Goal: Task Accomplishment & Management: Manage account settings

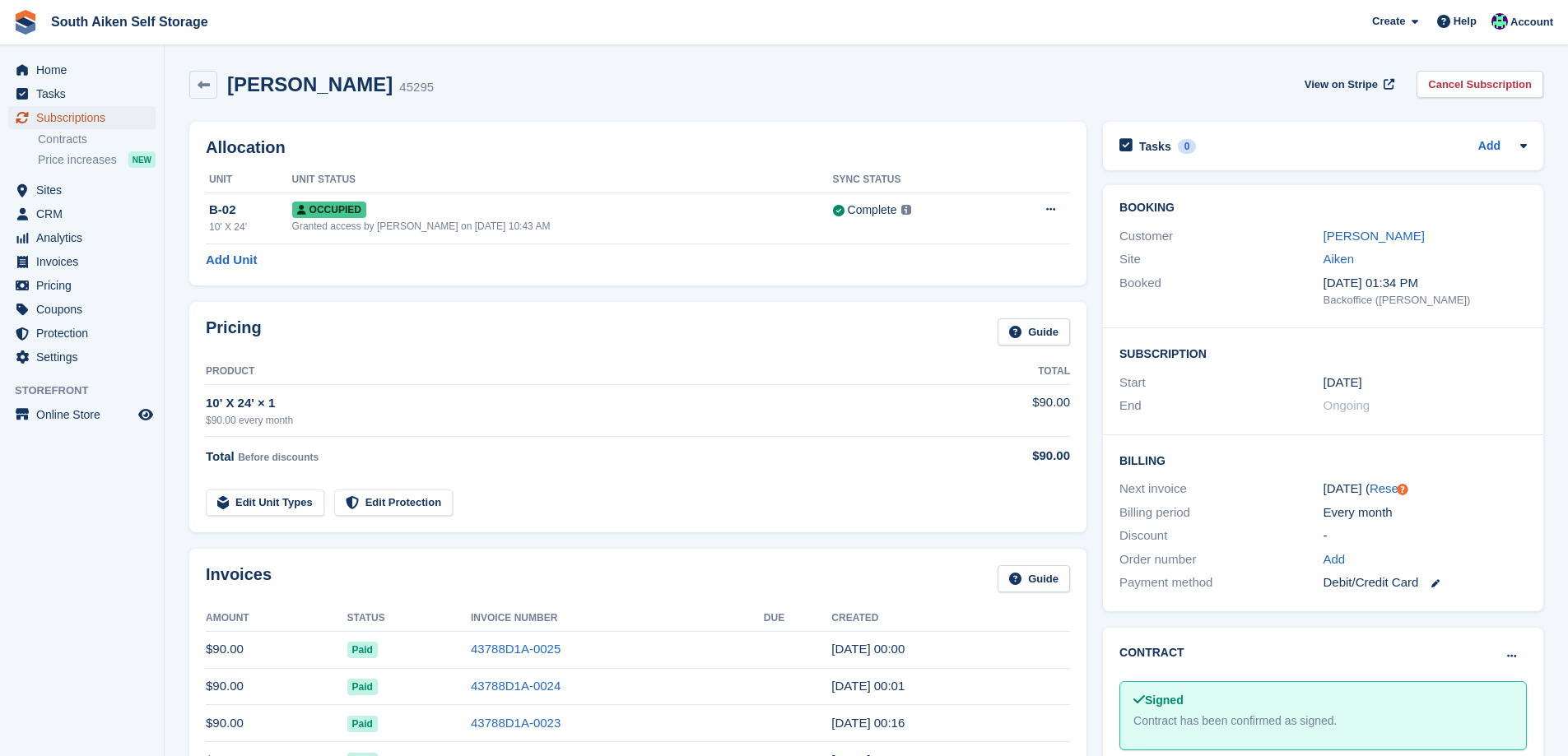
click at [90, 118] on span "Subscriptions" at bounding box center [86, 118] width 99 height 23
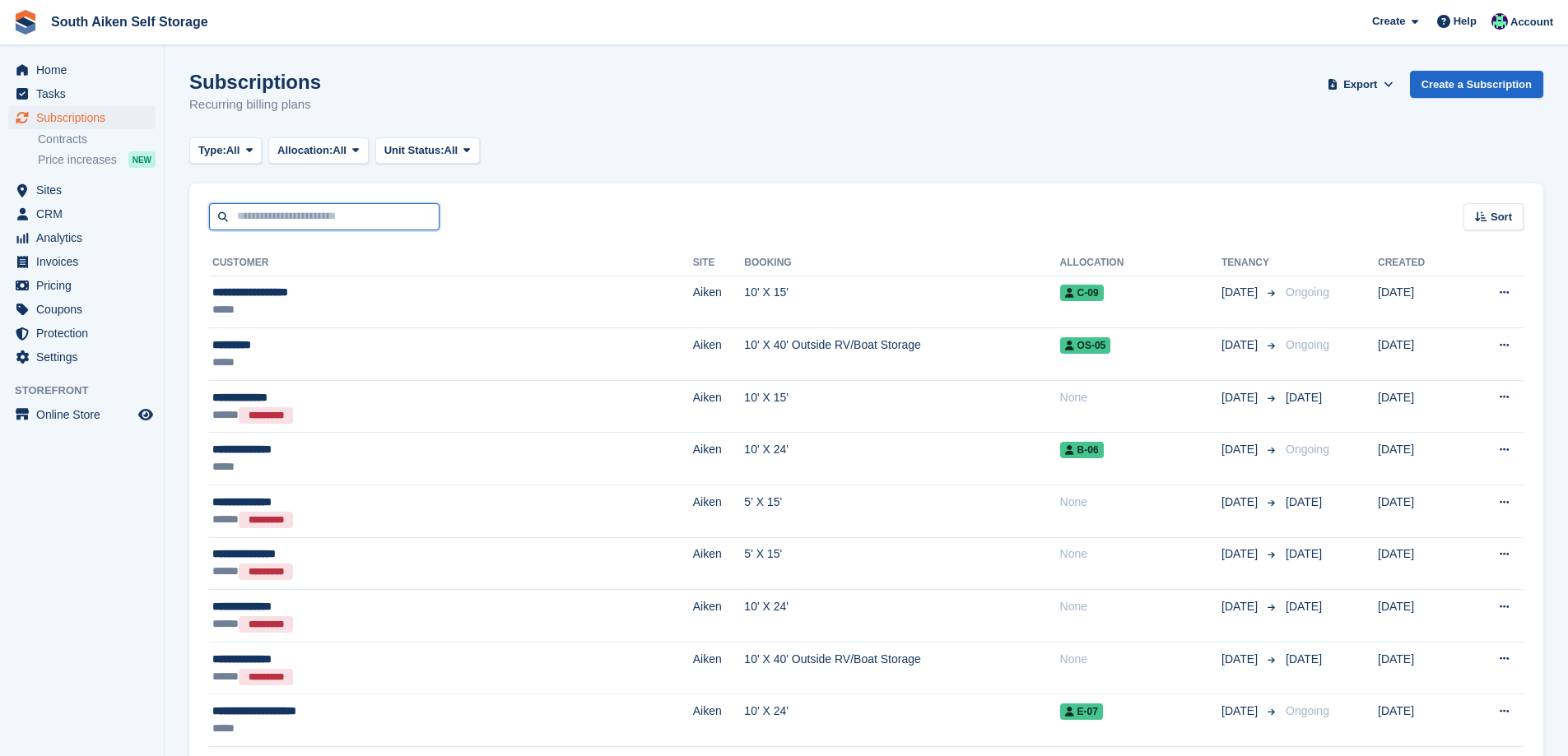
click at [246, 212] on input "text" at bounding box center [324, 217] width 230 height 27
type input "******"
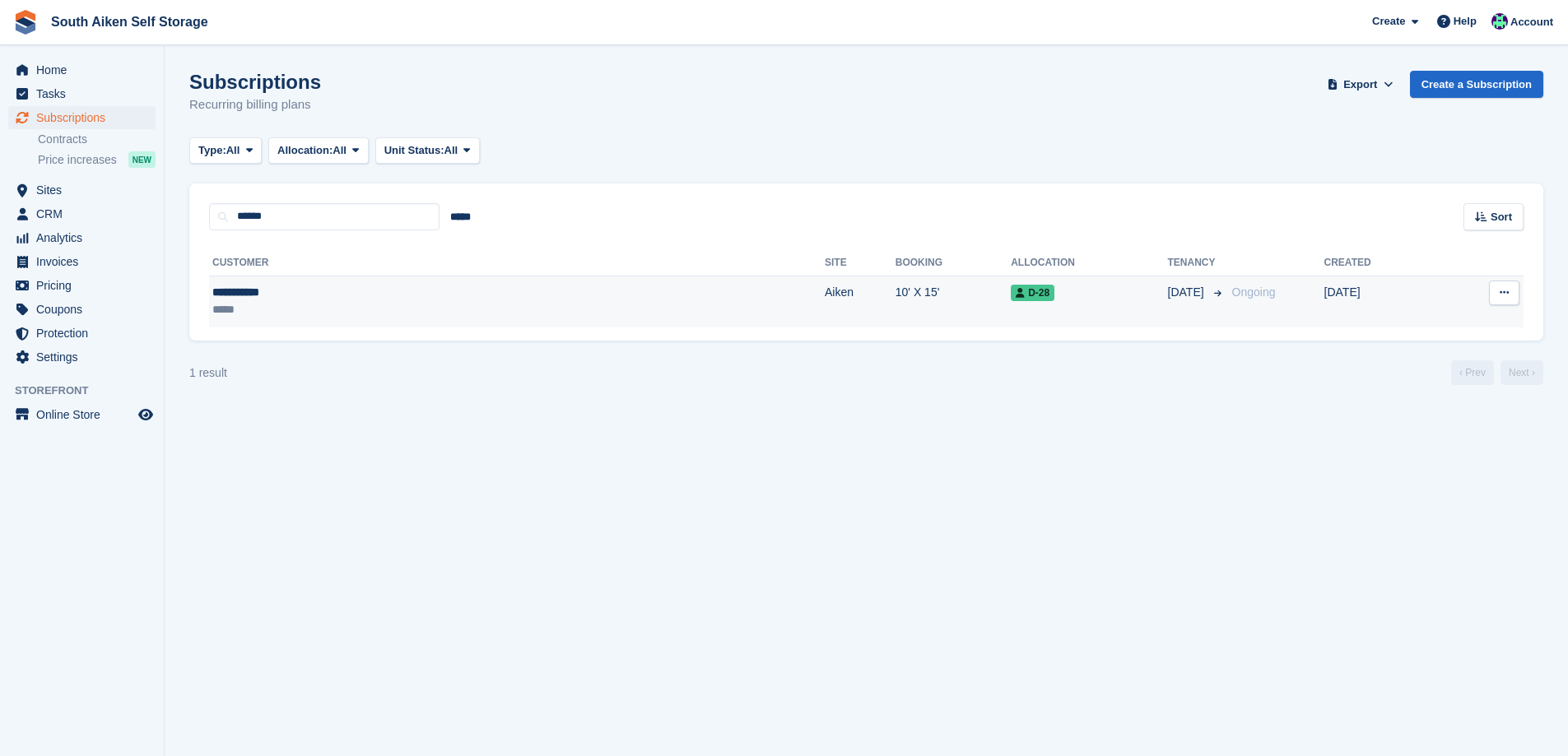
click at [825, 292] on td "Aiken" at bounding box center [860, 302] width 71 height 52
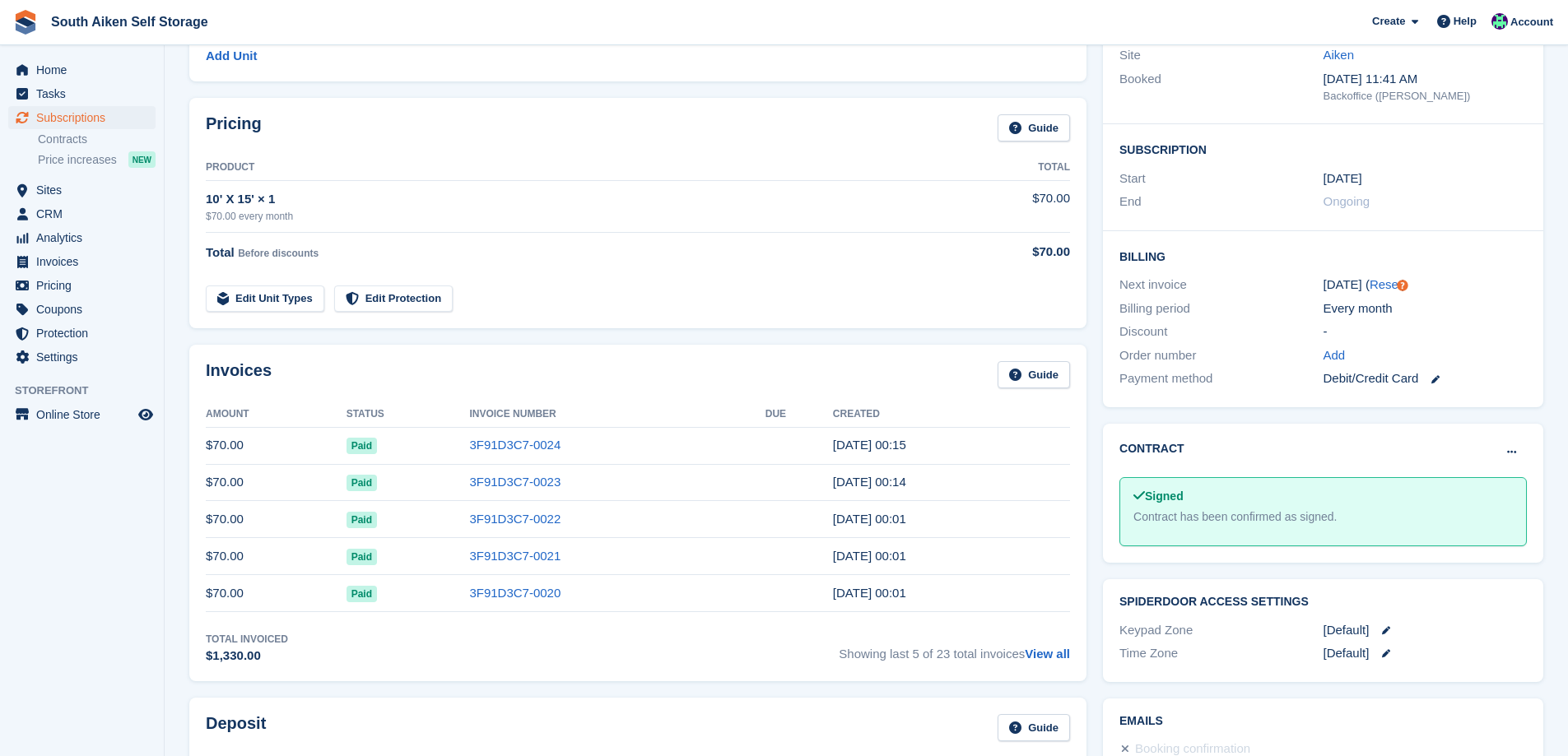
scroll to position [247, 0]
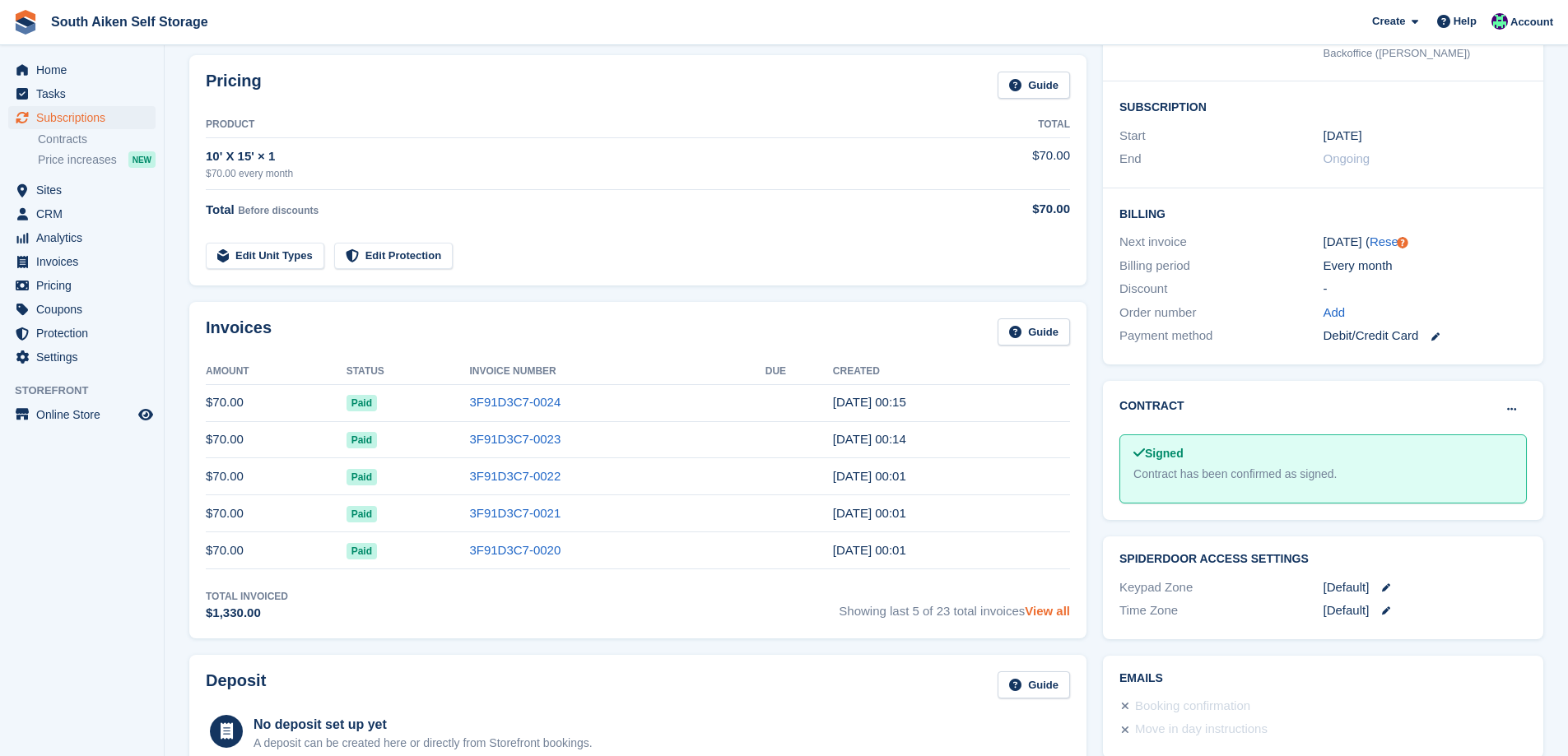
click at [1053, 607] on link "View all" at bounding box center [1048, 611] width 45 height 14
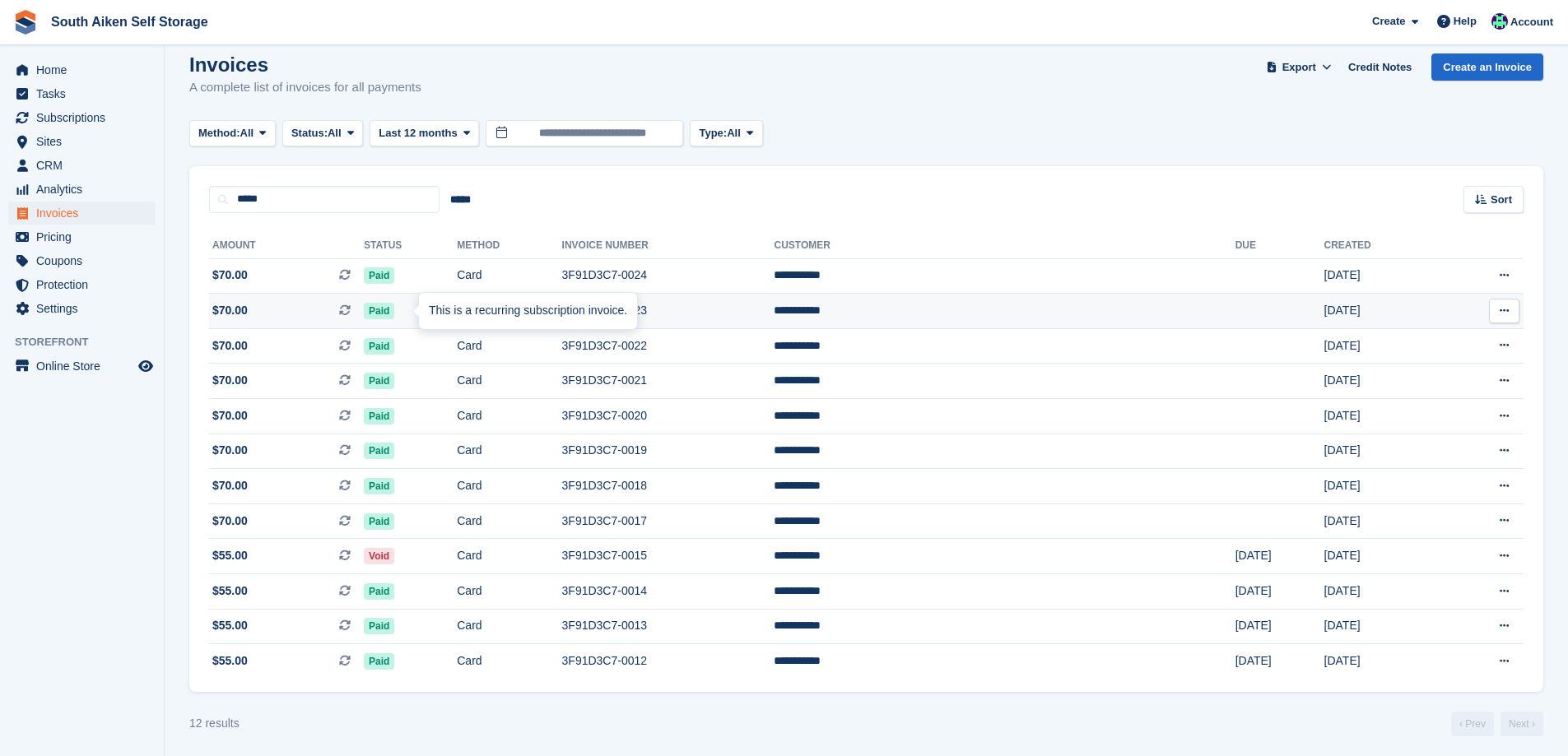
scroll to position [22, 0]
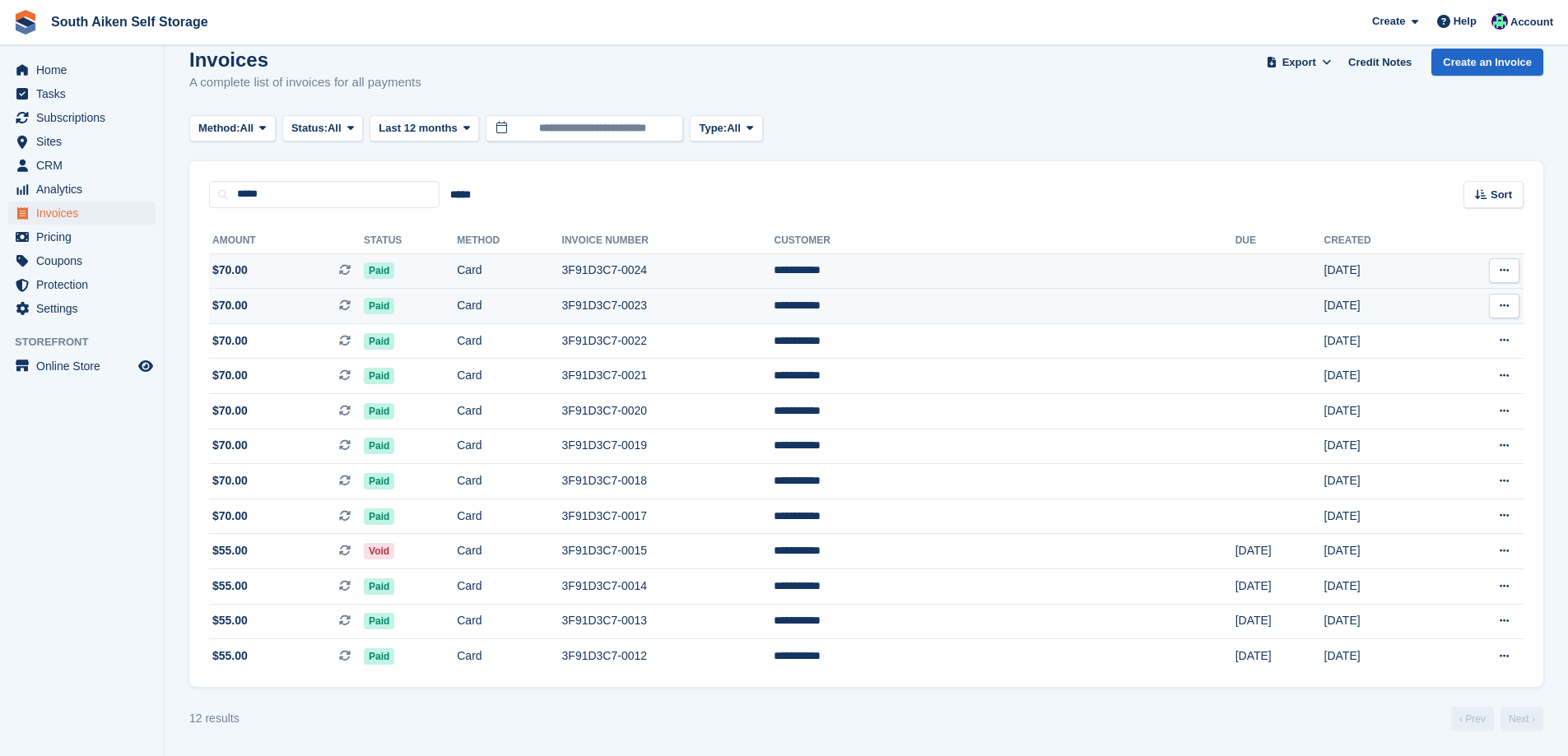
click at [659, 267] on td "3F91D3C7-0024" at bounding box center [669, 271] width 212 height 35
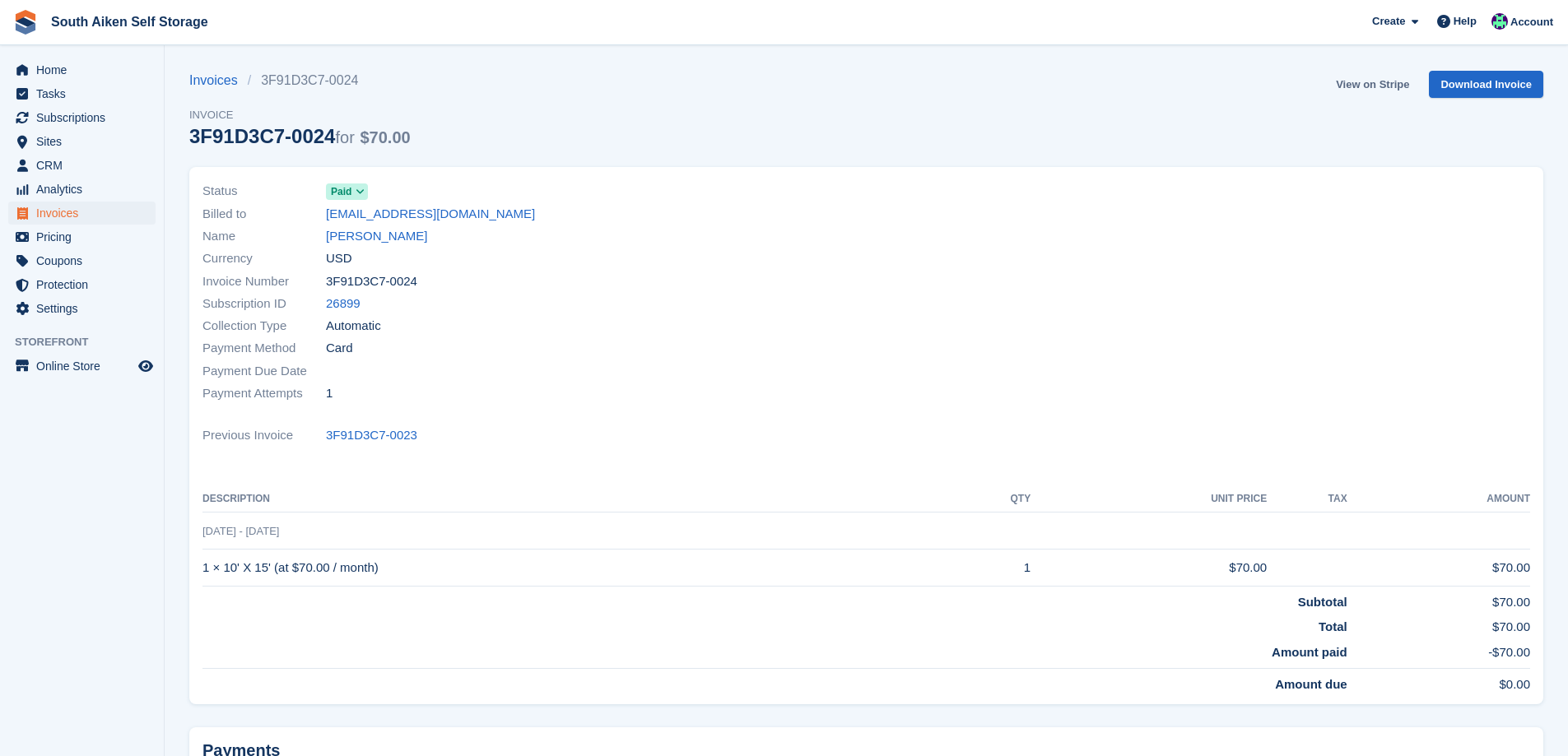
click at [1350, 89] on link "View on Stripe" at bounding box center [1373, 85] width 86 height 27
click at [49, 68] on span "Home" at bounding box center [86, 70] width 99 height 23
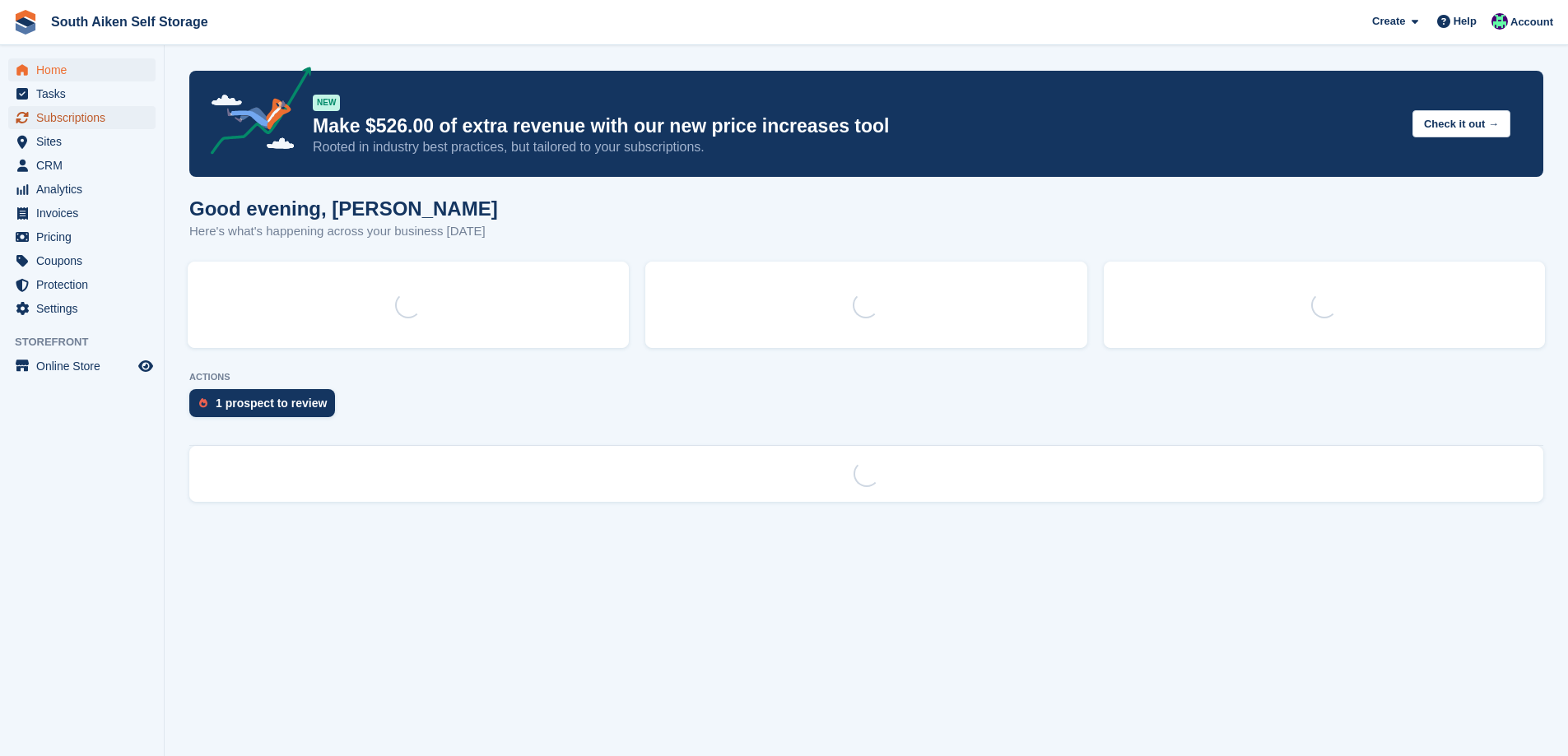
click at [98, 121] on span "Subscriptions" at bounding box center [86, 118] width 99 height 23
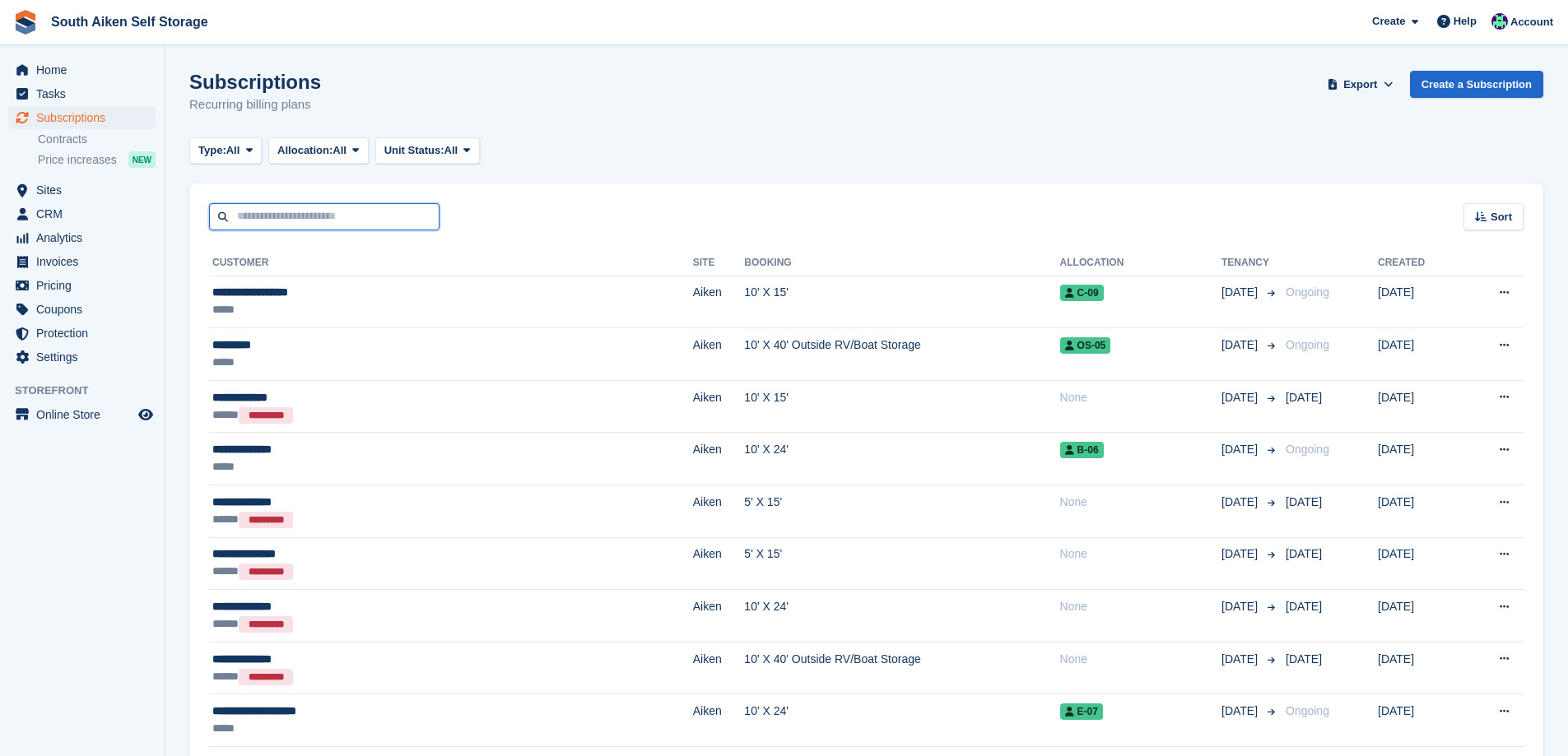
click at [320, 217] on input "text" at bounding box center [324, 217] width 230 height 27
type input "***"
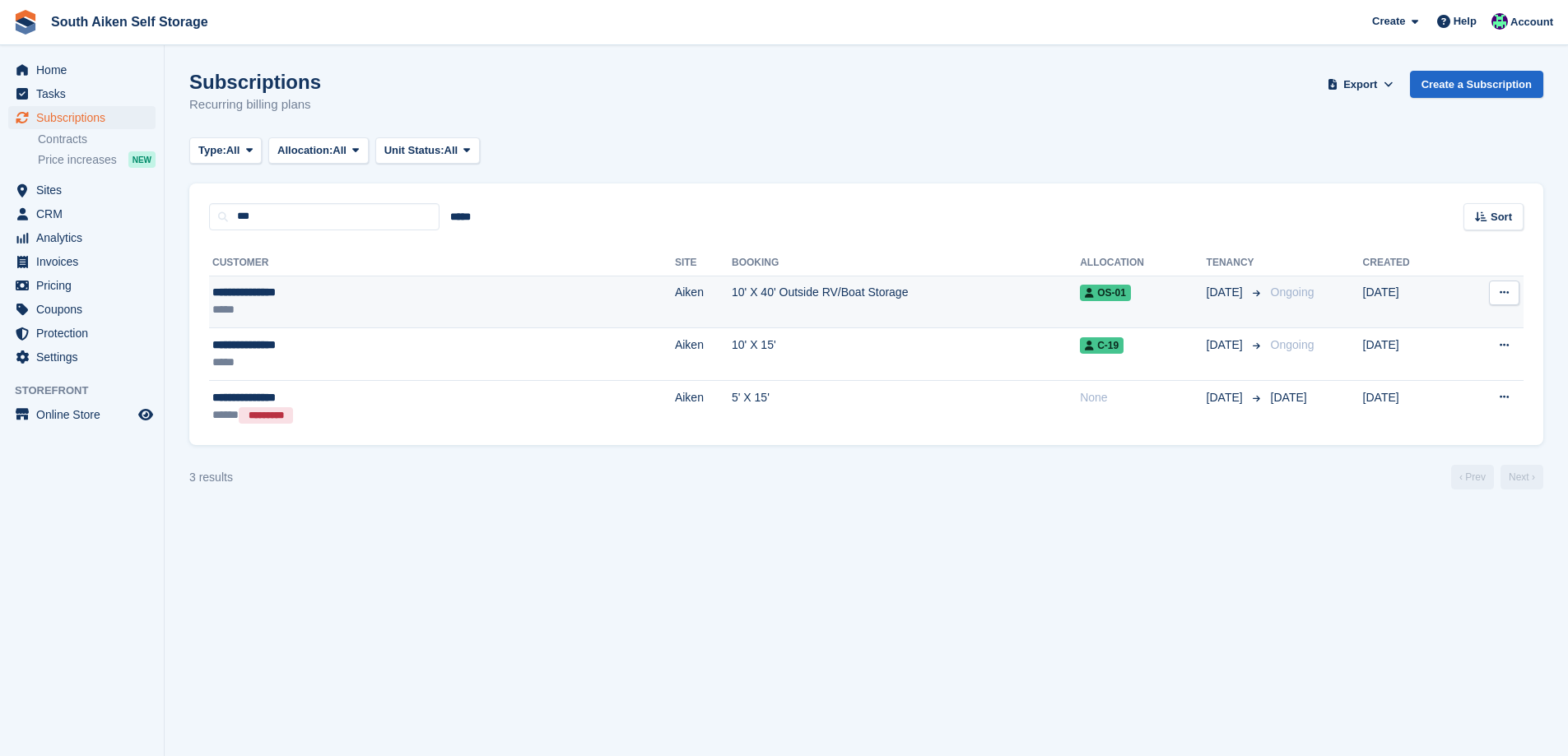
click at [319, 298] on div "**********" at bounding box center [329, 292] width 233 height 17
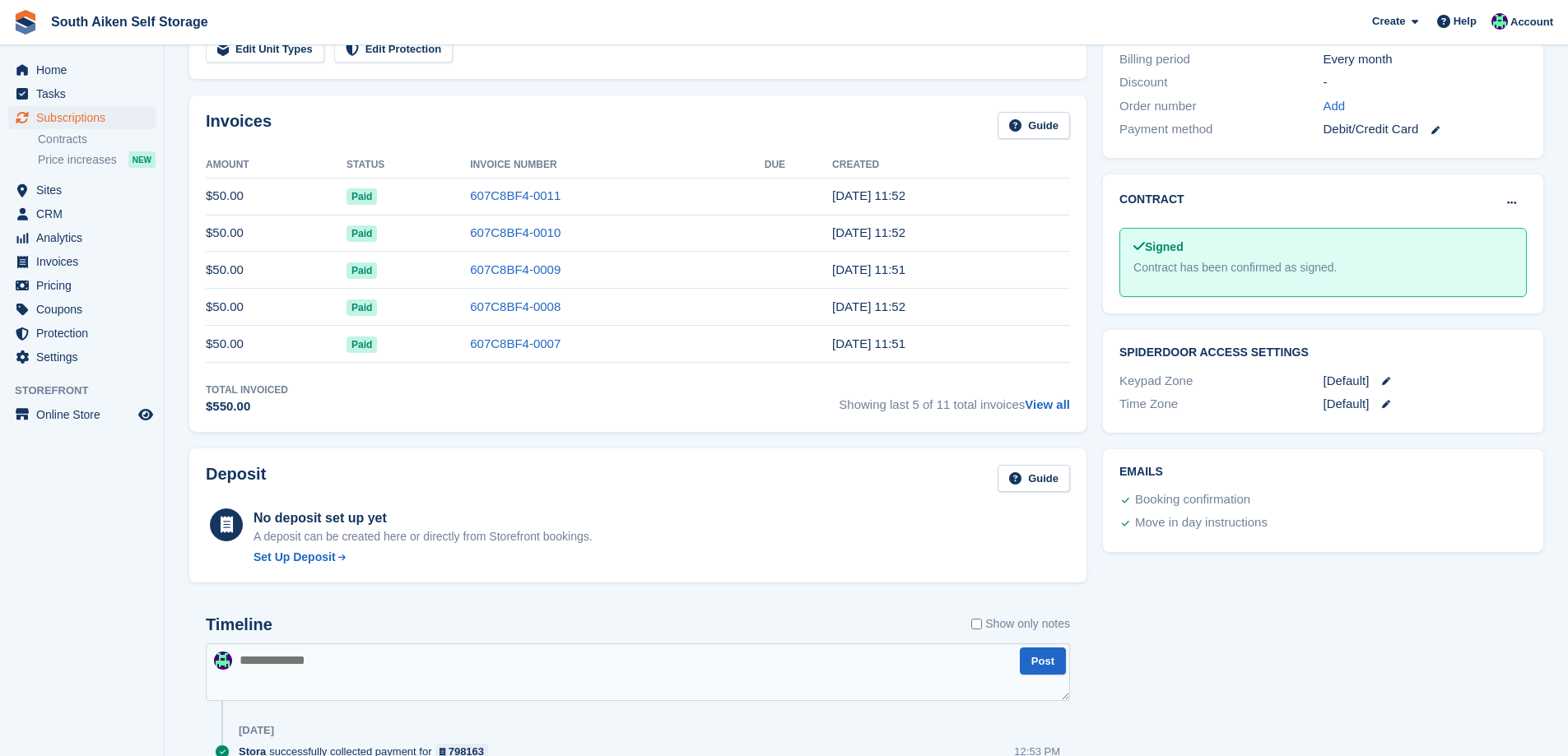
scroll to position [494, 0]
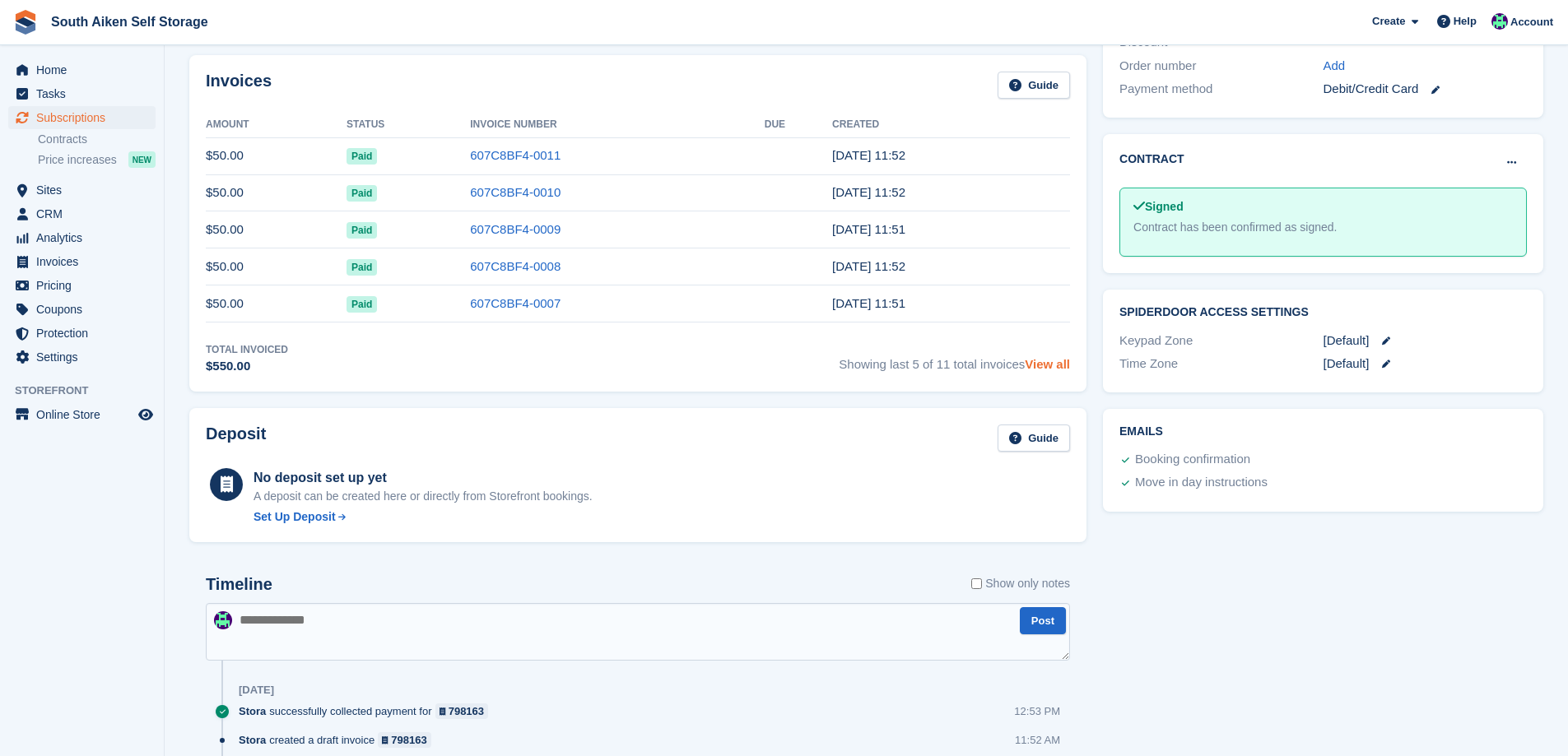
click at [1050, 365] on link "View all" at bounding box center [1048, 364] width 45 height 14
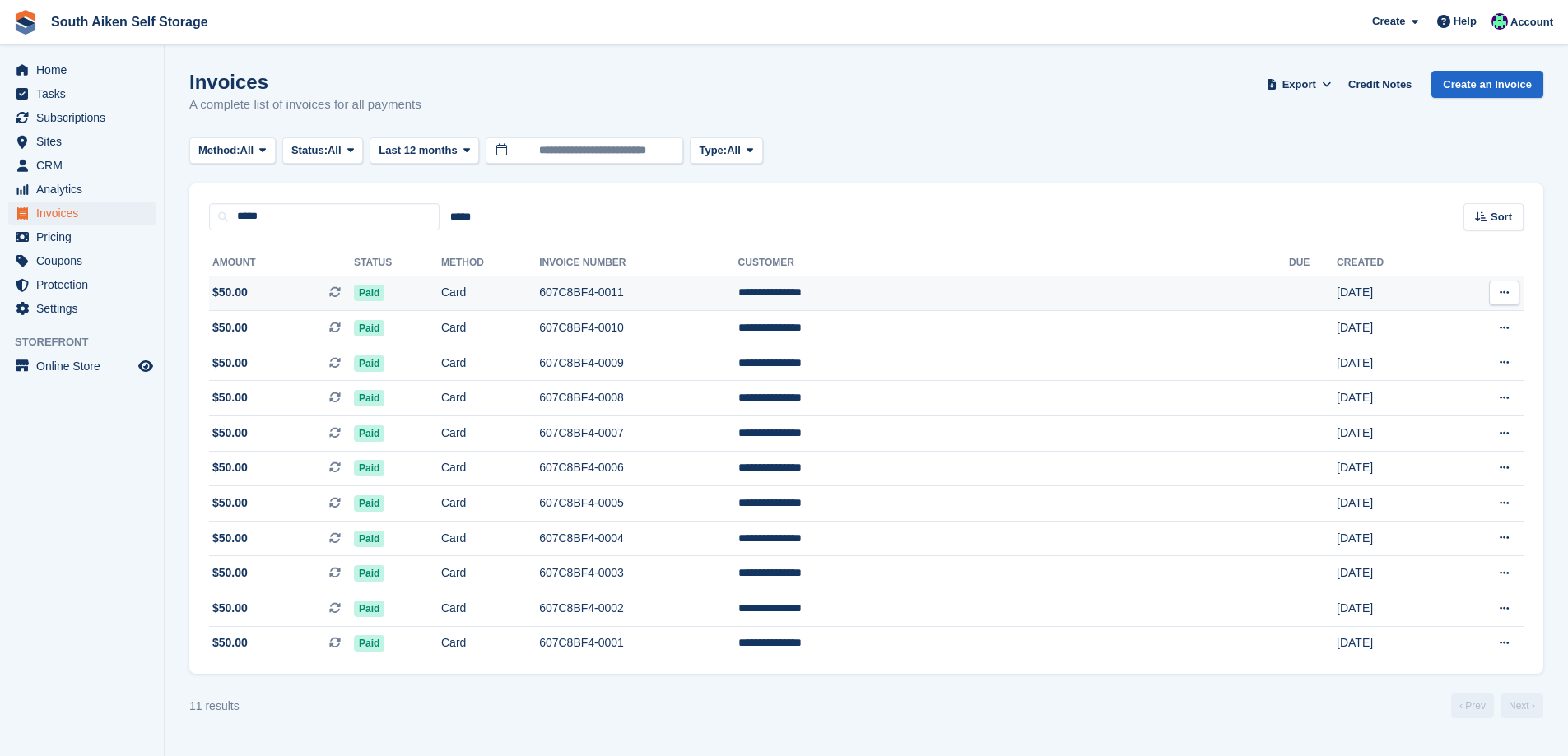
click at [698, 294] on td "607C8BF4-0011" at bounding box center [638, 292] width 198 height 35
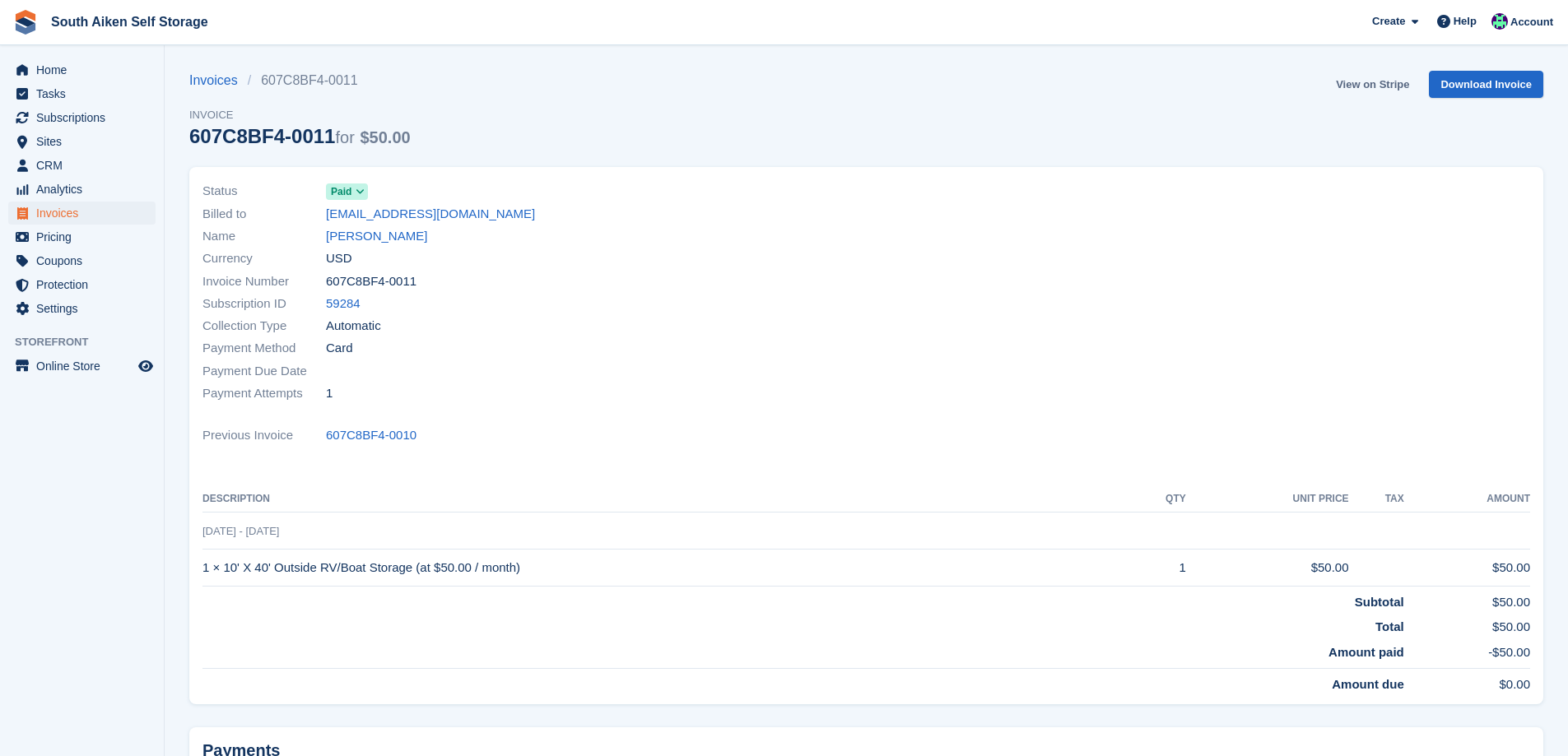
click at [1373, 85] on link "View on Stripe" at bounding box center [1373, 85] width 86 height 27
click at [62, 114] on span "Subscriptions" at bounding box center [86, 118] width 99 height 23
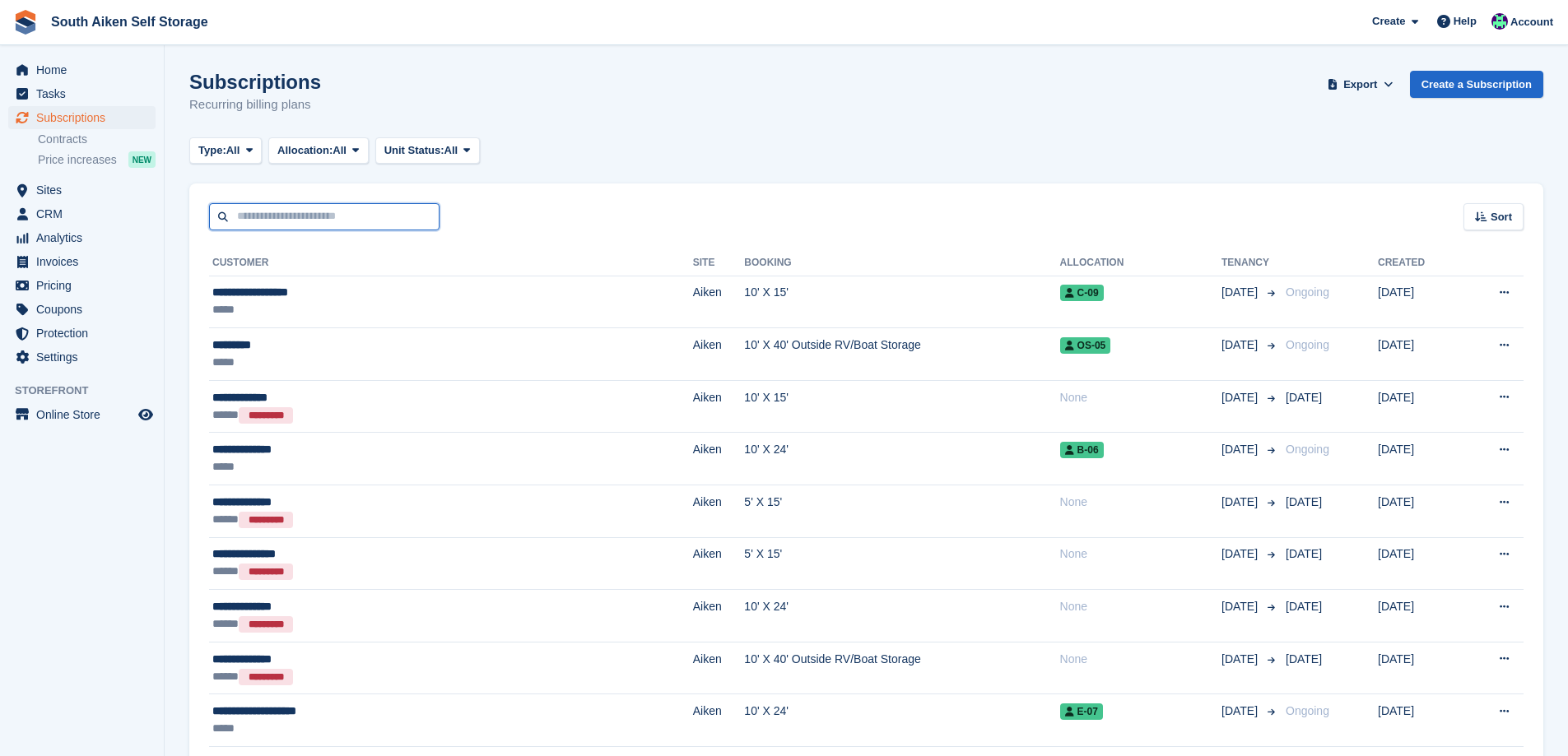
click at [287, 214] on input "text" at bounding box center [324, 217] width 230 height 27
type input "****"
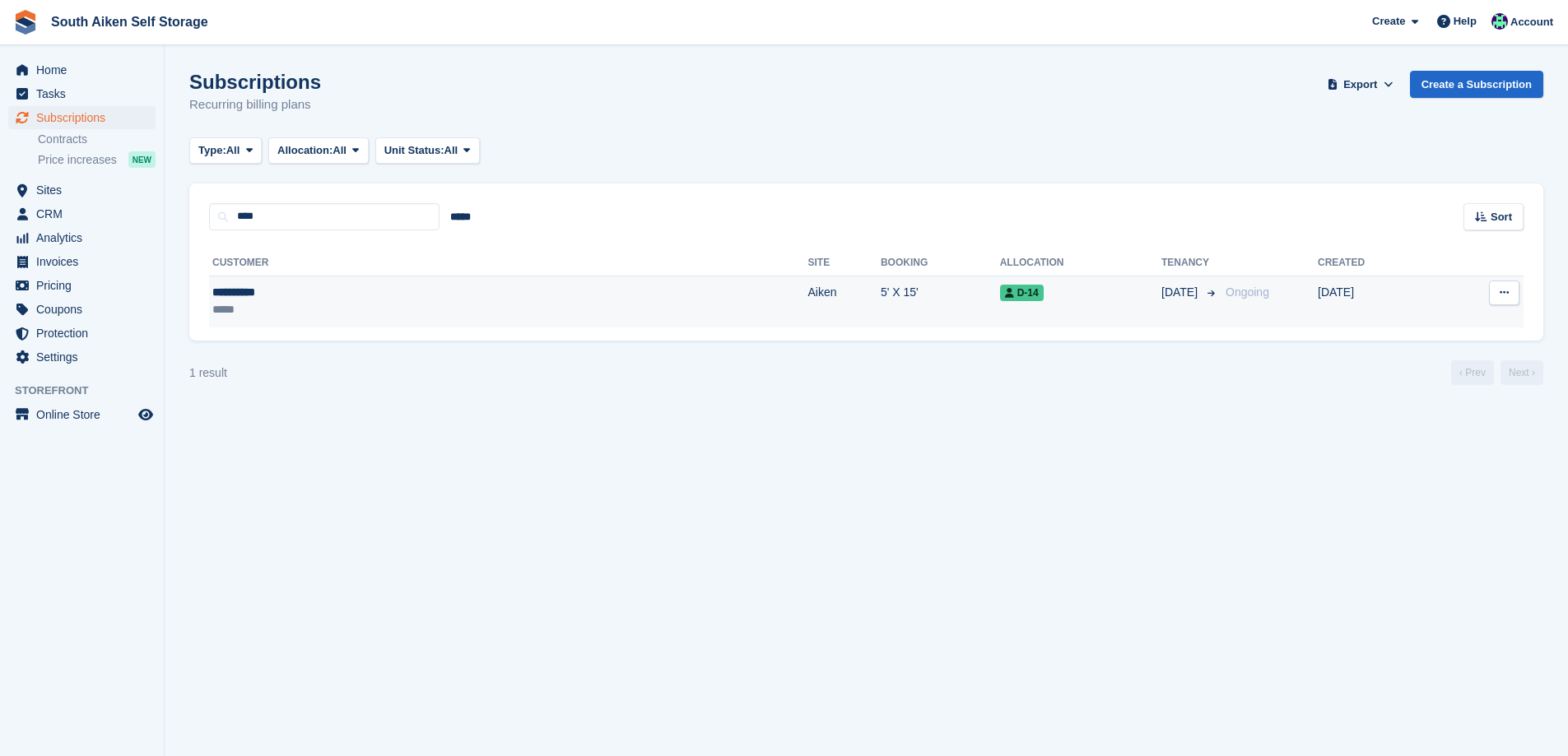
click at [808, 290] on td "Aiken" at bounding box center [844, 302] width 72 height 52
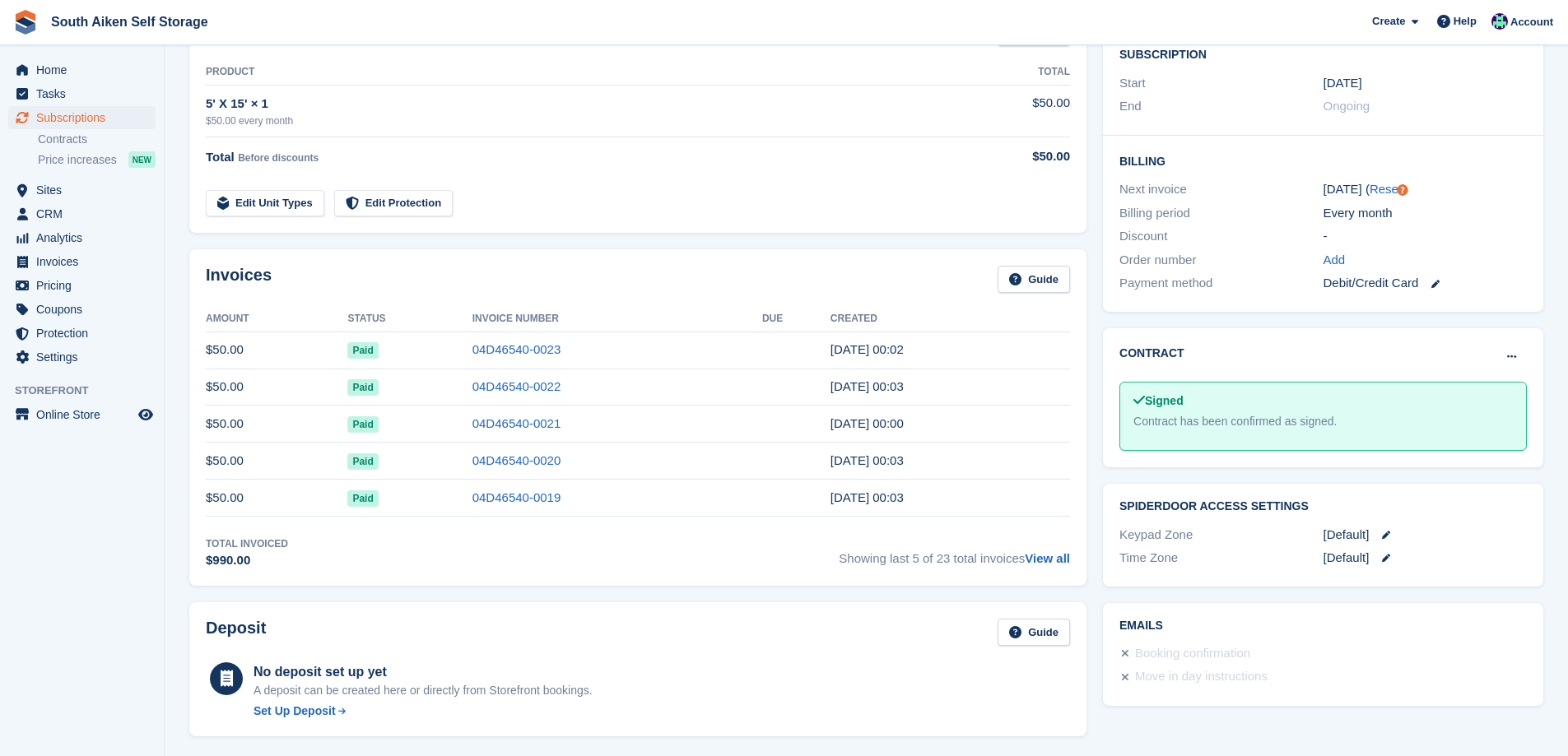
scroll to position [329, 0]
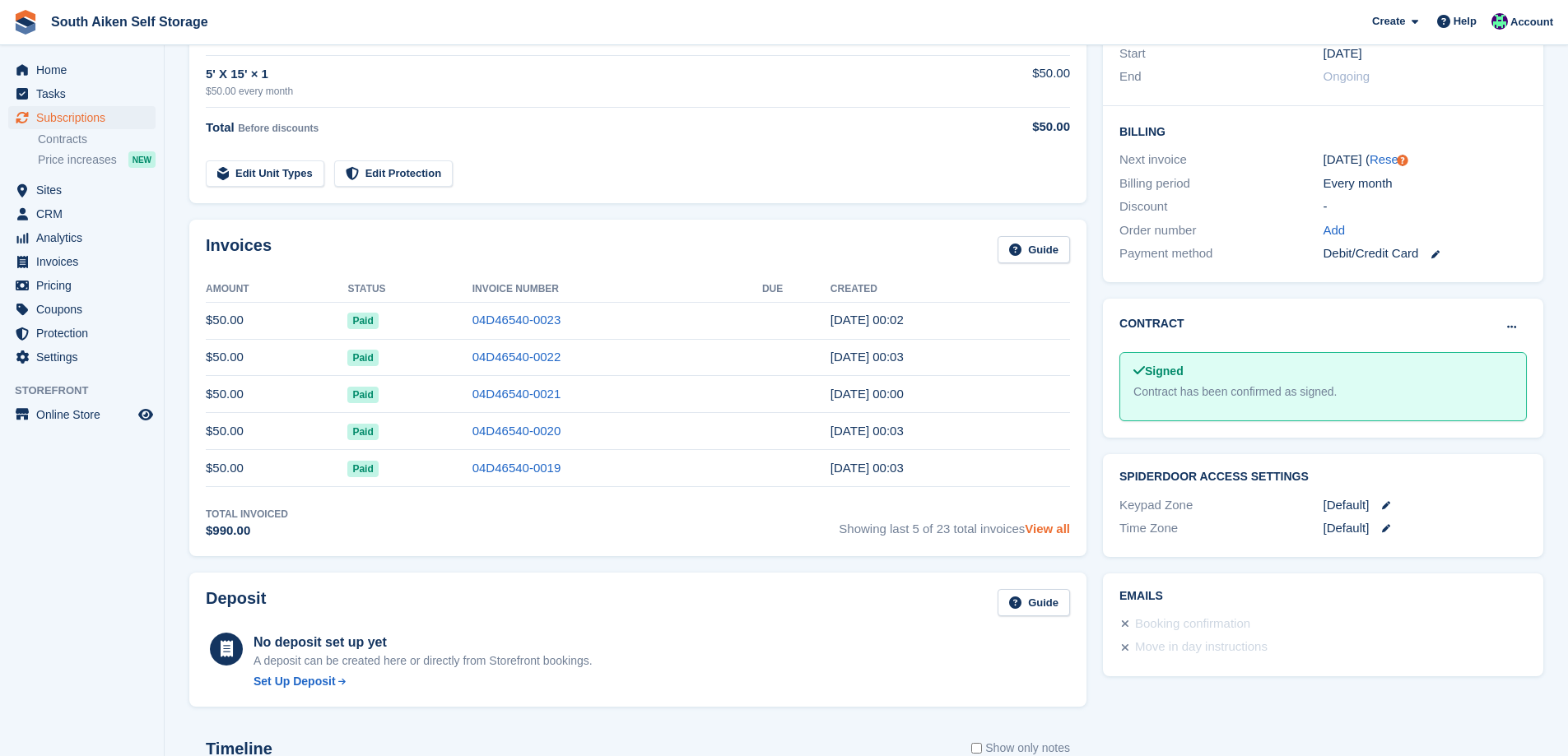
click at [1056, 530] on link "View all" at bounding box center [1048, 529] width 45 height 14
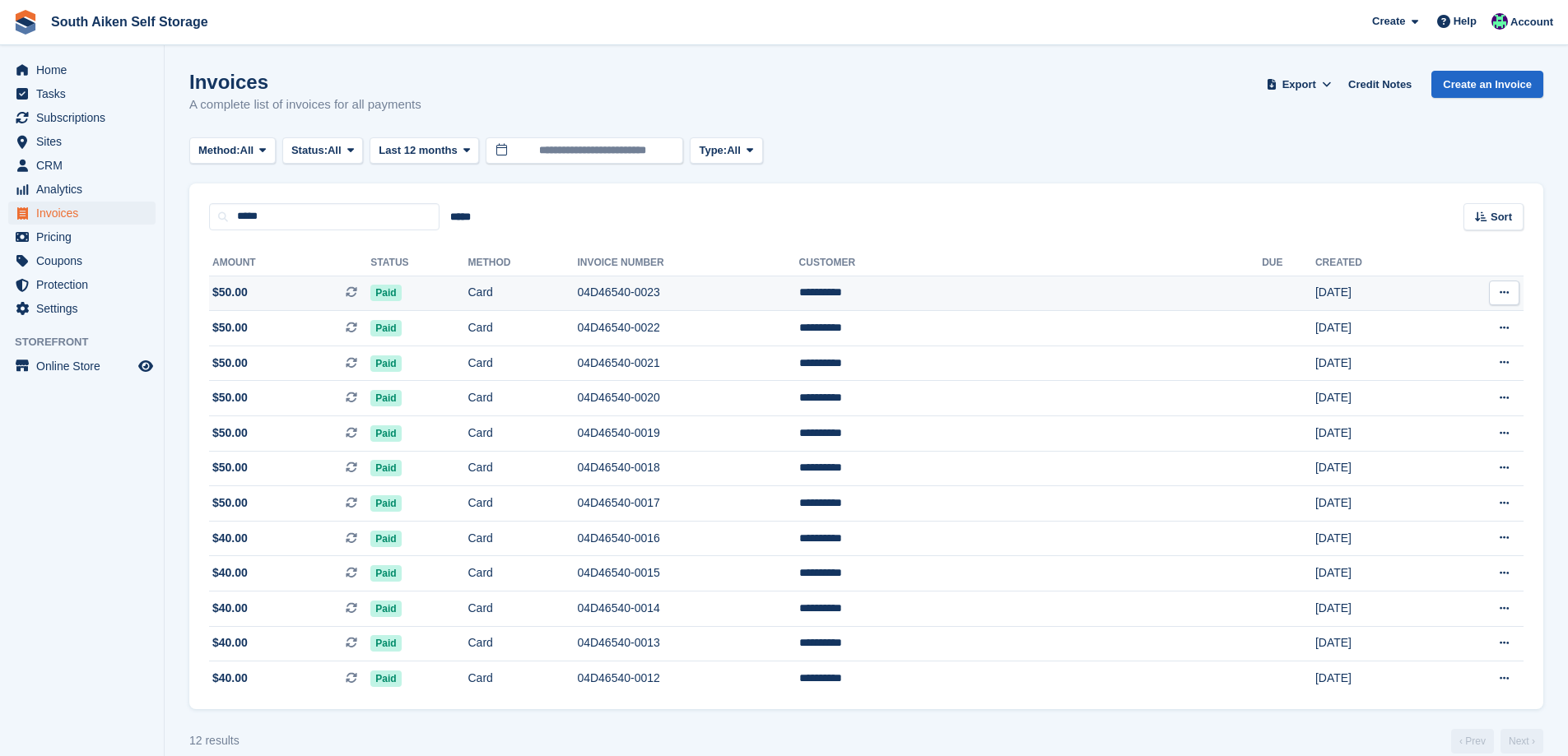
click at [704, 288] on td "04D46540-0023" at bounding box center [688, 292] width 221 height 35
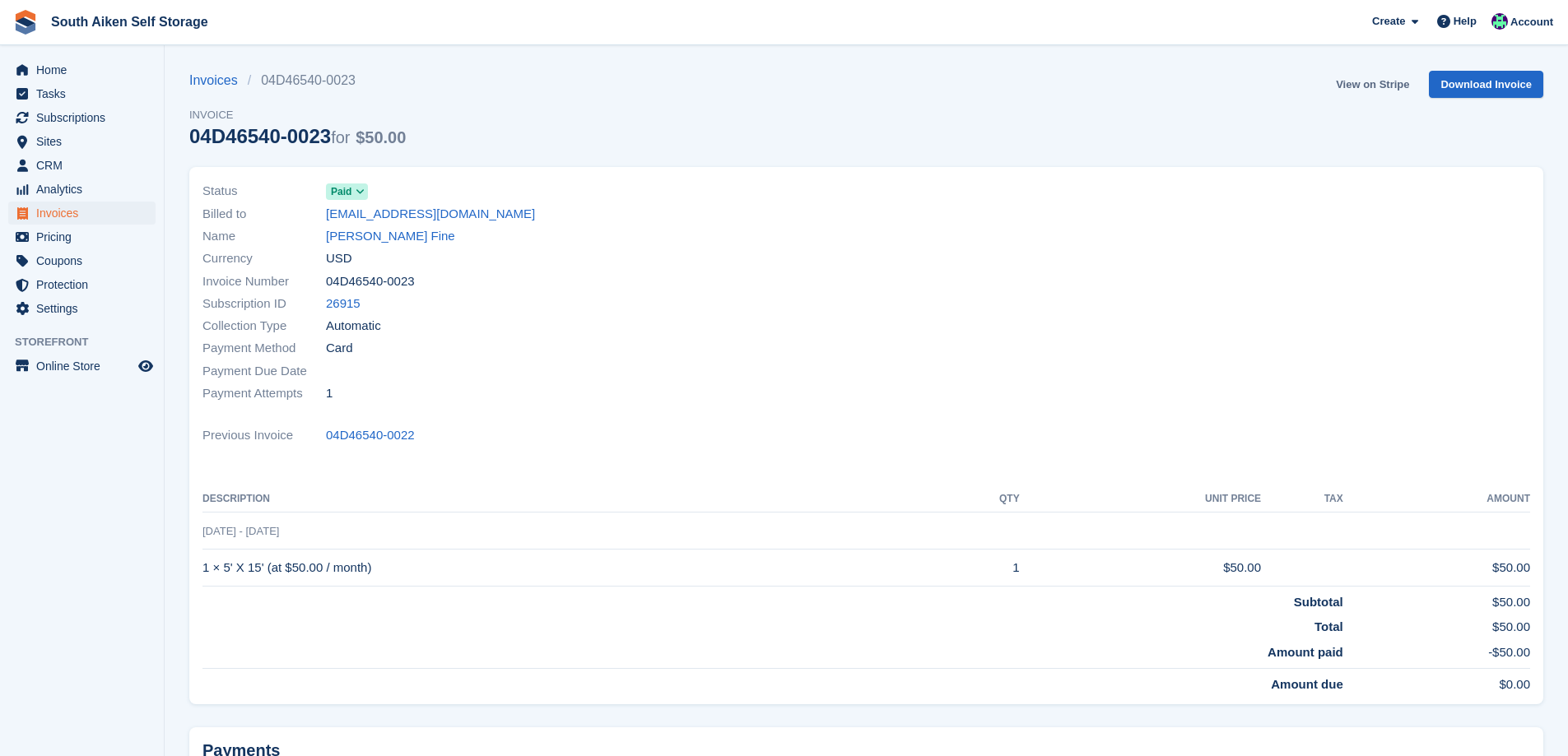
click at [1360, 85] on link "View on Stripe" at bounding box center [1373, 85] width 86 height 27
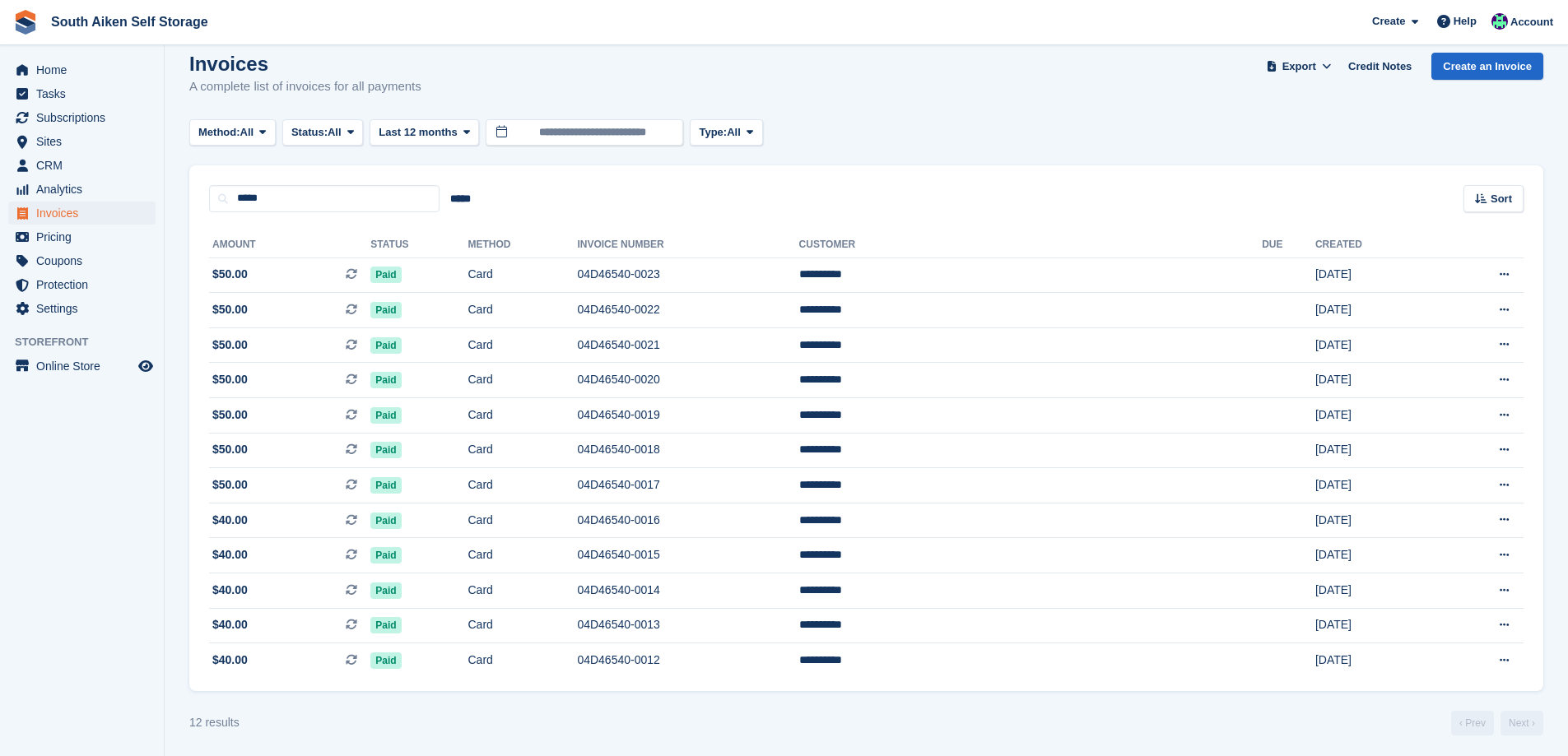
scroll to position [22, 0]
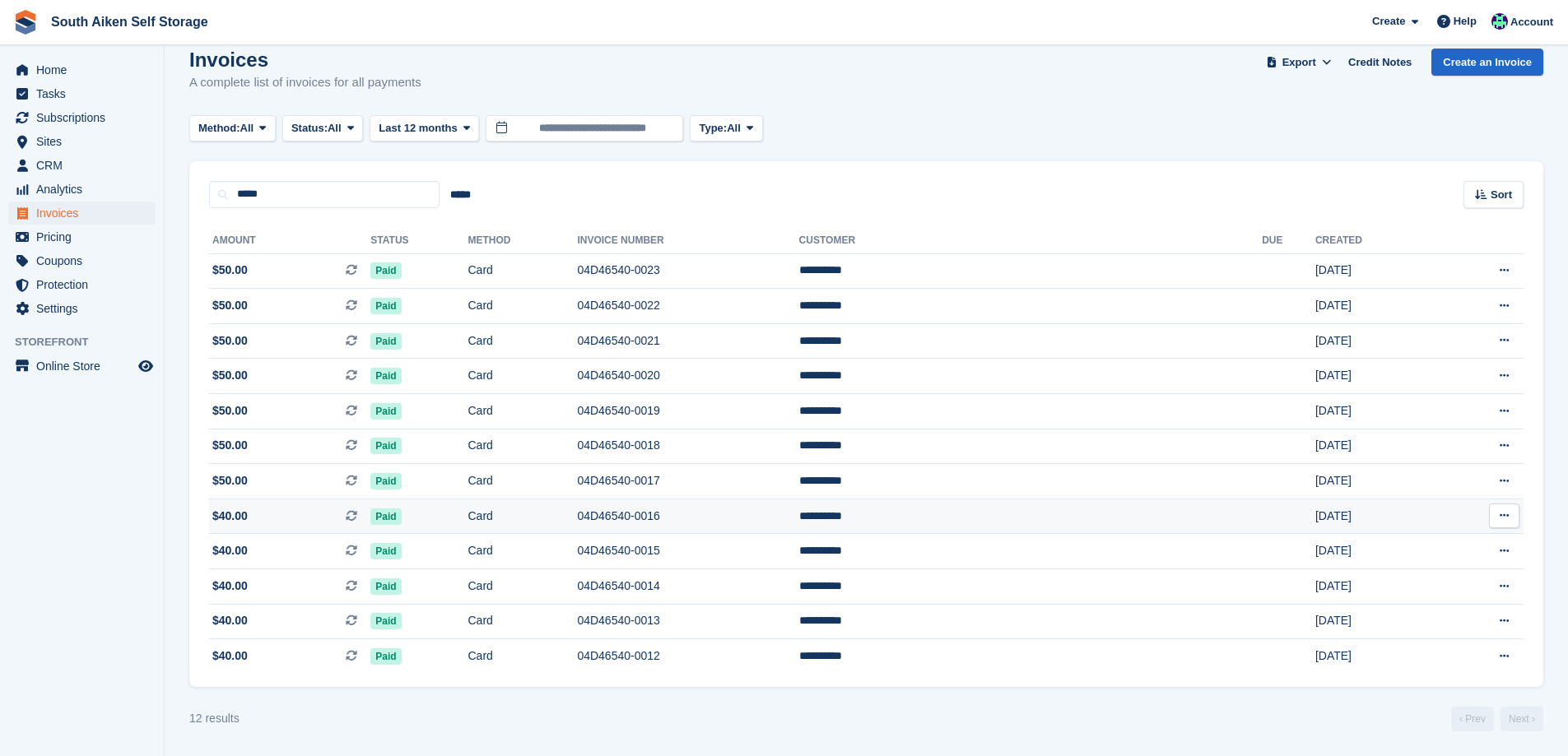
click at [1315, 520] on td "[DATE]" at bounding box center [1375, 516] width 121 height 35
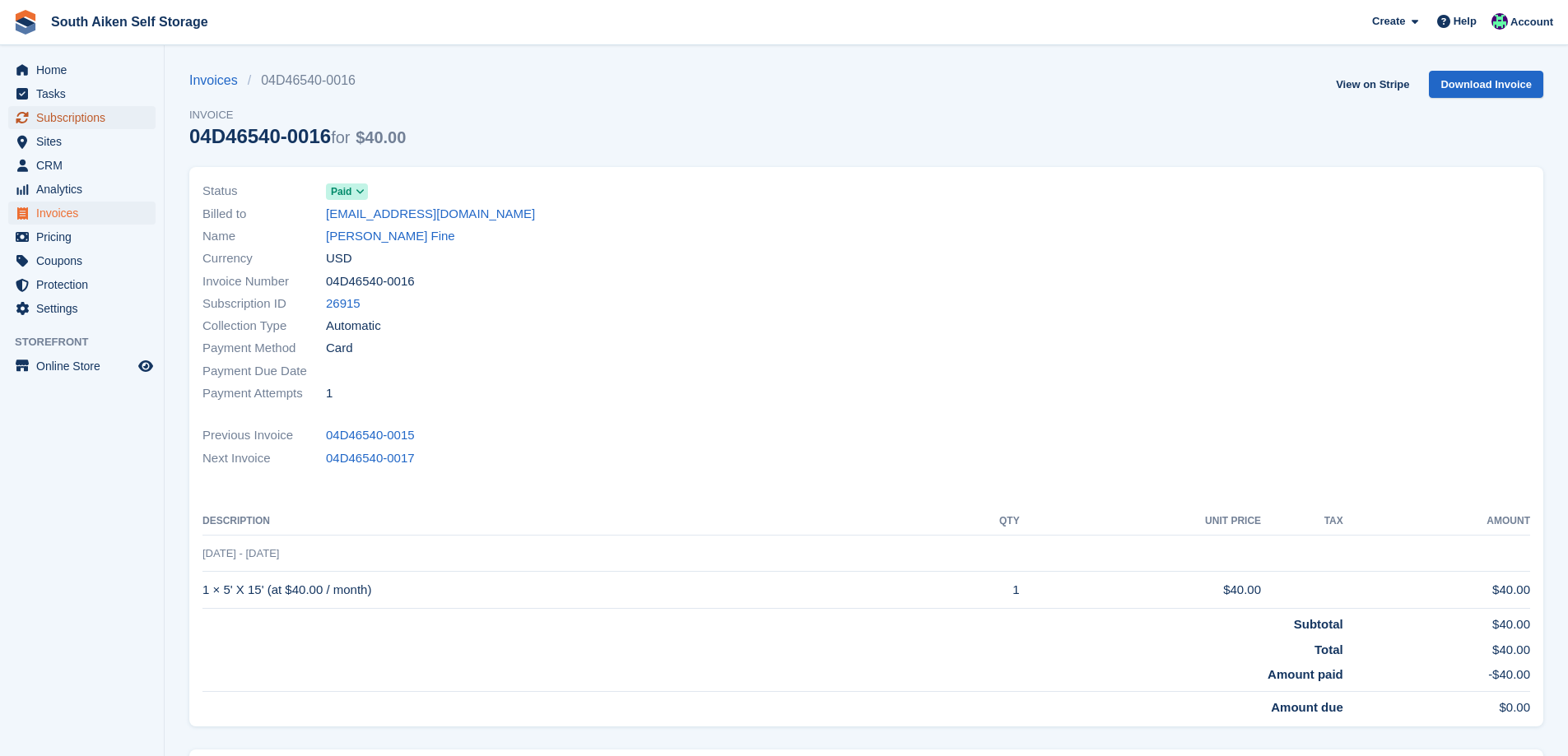
click at [67, 123] on span "Subscriptions" at bounding box center [86, 118] width 99 height 23
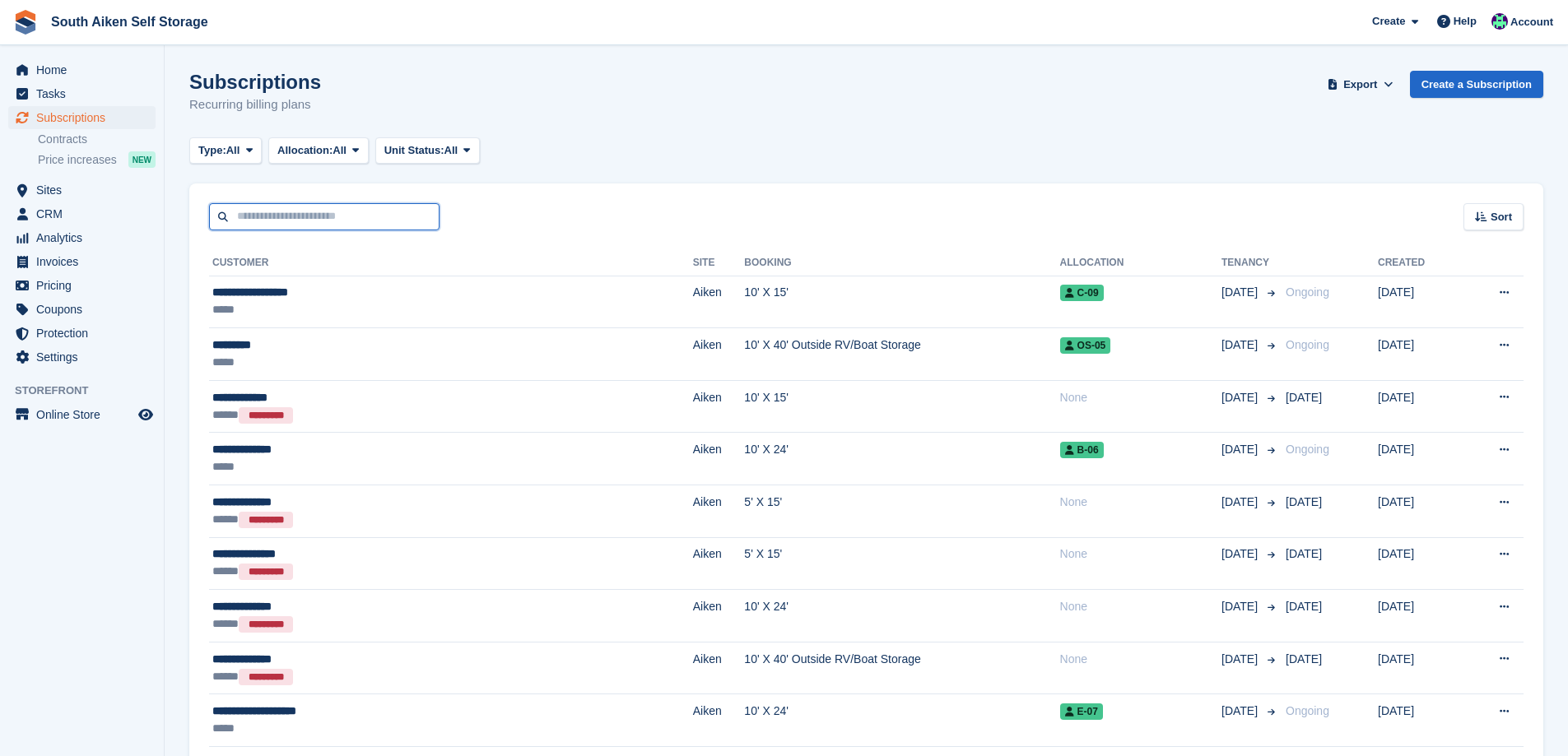
click at [293, 224] on input "text" at bounding box center [324, 217] width 230 height 27
type input "******"
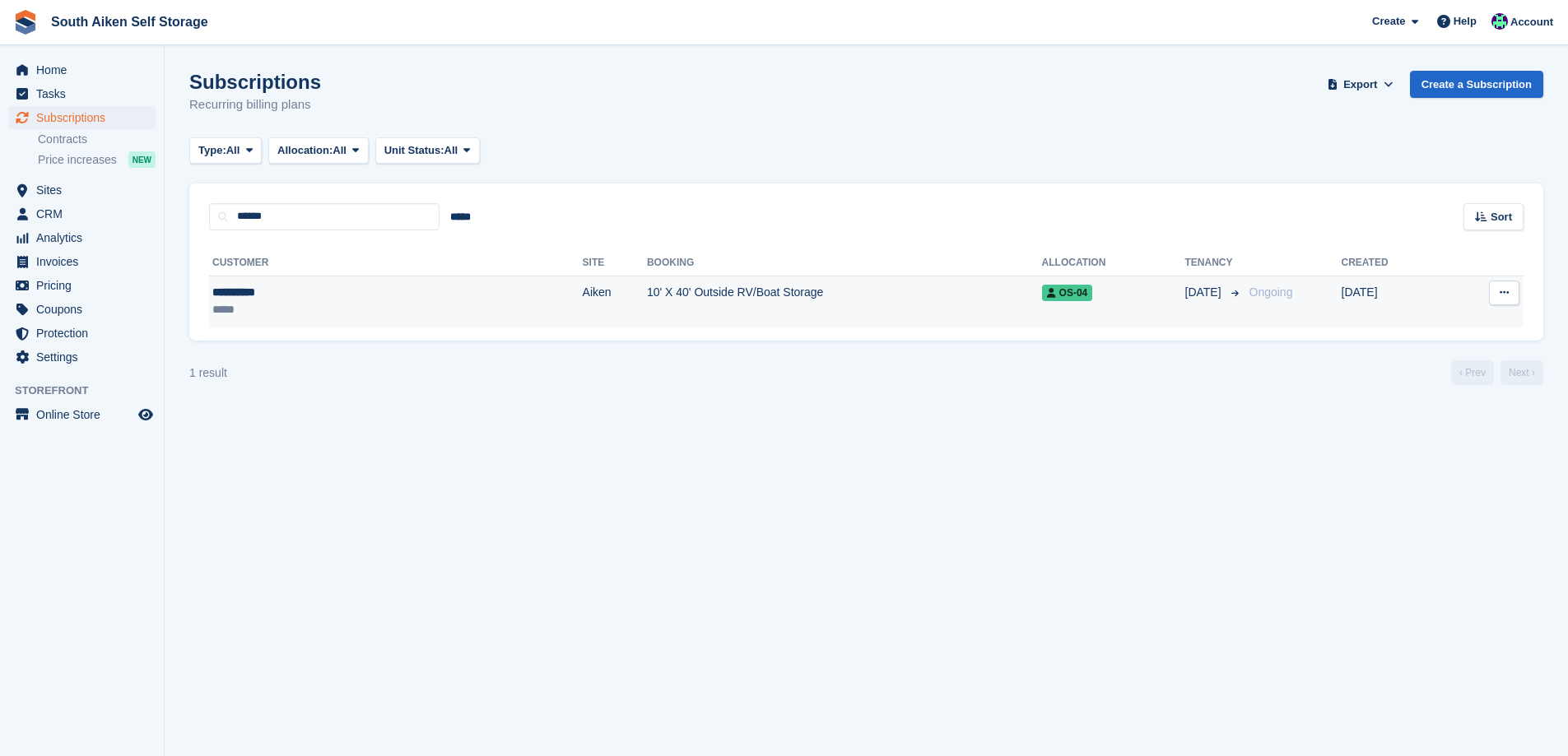
click at [647, 292] on td "10' X 40' Outside RV/Boat Storage" at bounding box center [844, 302] width 395 height 52
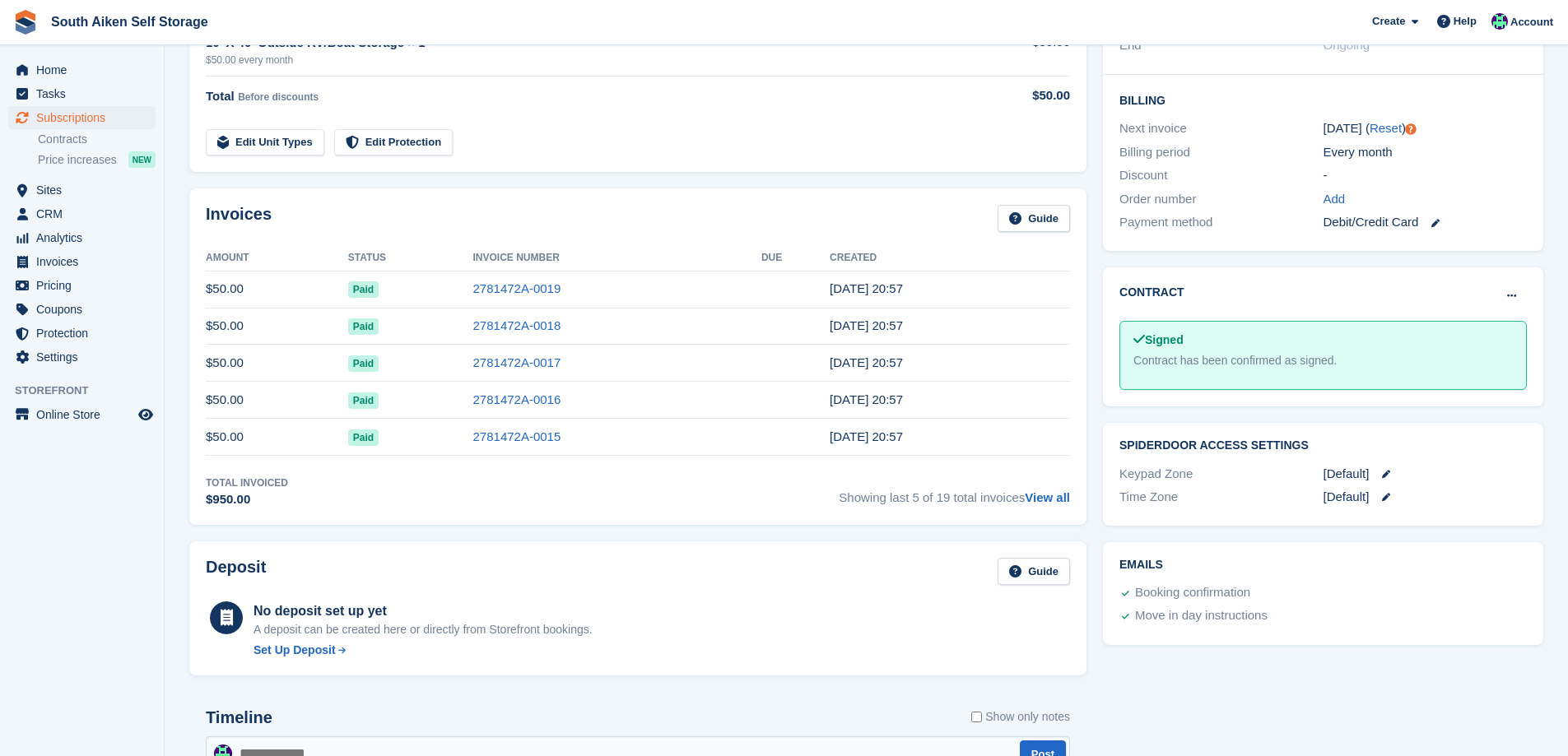
scroll to position [411, 0]
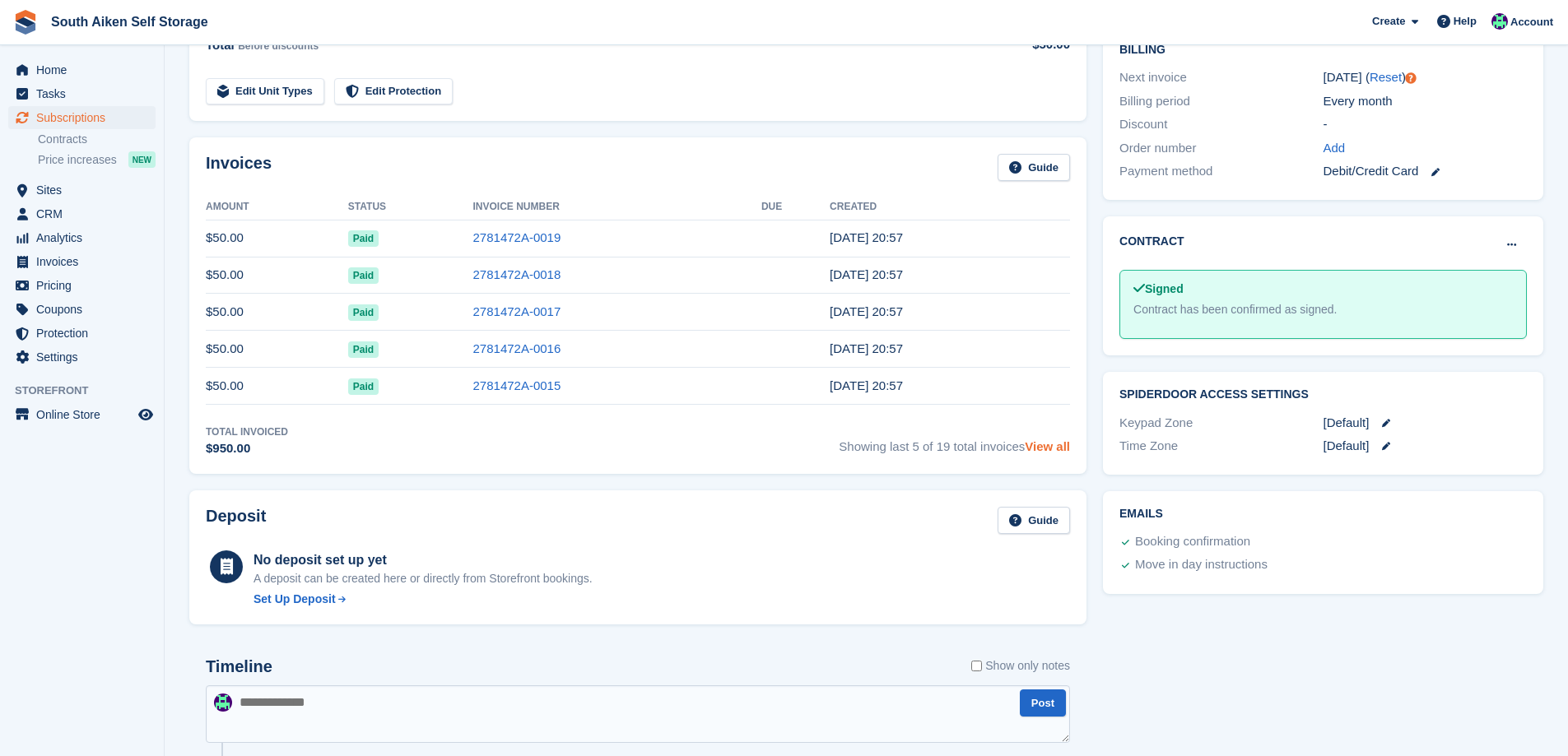
click at [1053, 448] on link "View all" at bounding box center [1048, 446] width 45 height 14
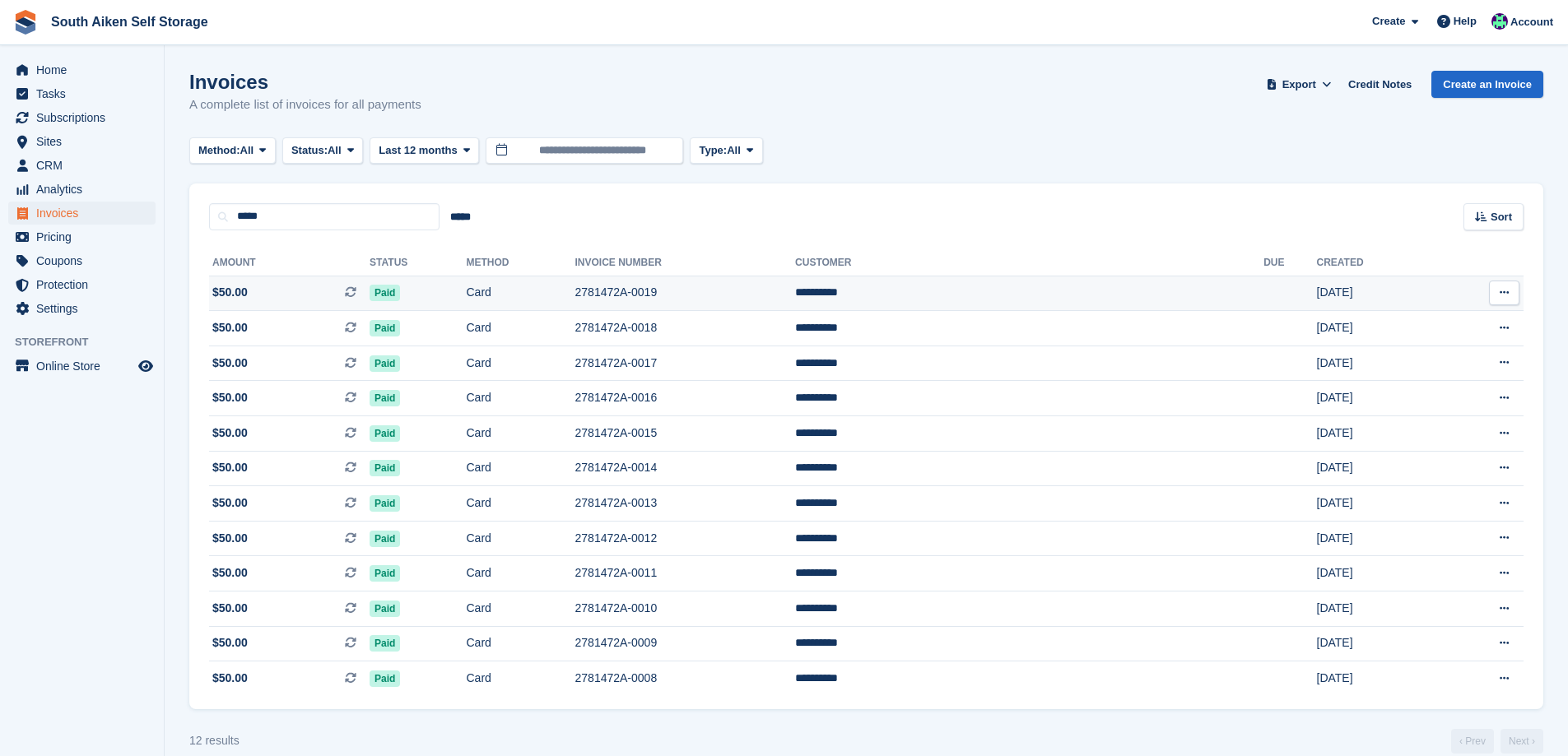
click at [707, 286] on td "2781472A-0019" at bounding box center [685, 292] width 221 height 35
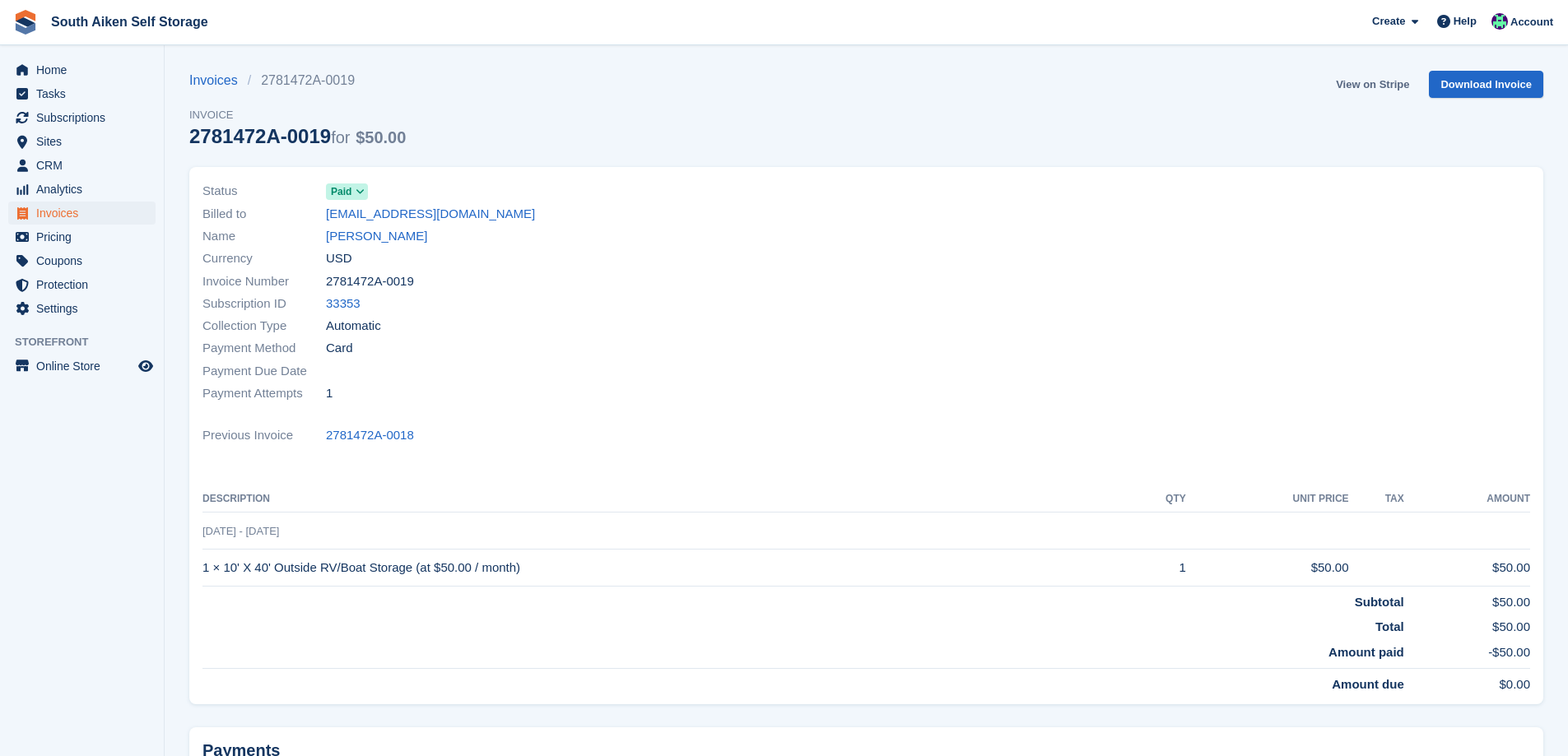
click at [1363, 84] on link "View on Stripe" at bounding box center [1373, 85] width 86 height 27
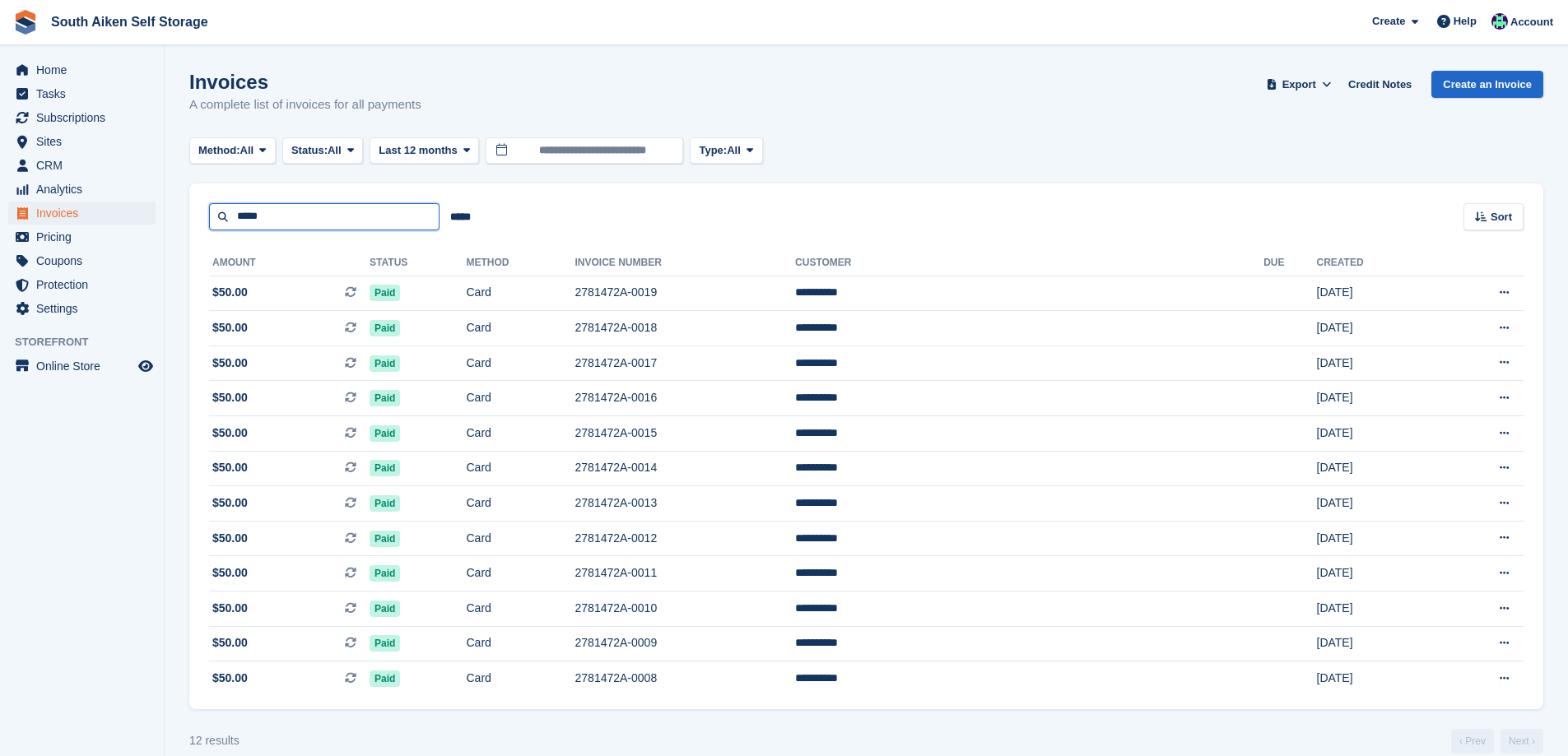
drag, startPoint x: 306, startPoint y: 217, endPoint x: 206, endPoint y: 237, distance: 102.0
click at [207, 239] on div "***** ***** Sort Sort by Date created Created (oldest first) Created (newest fi…" at bounding box center [866, 446] width 1354 height 526
click at [68, 112] on span "Subscriptions" at bounding box center [86, 118] width 99 height 23
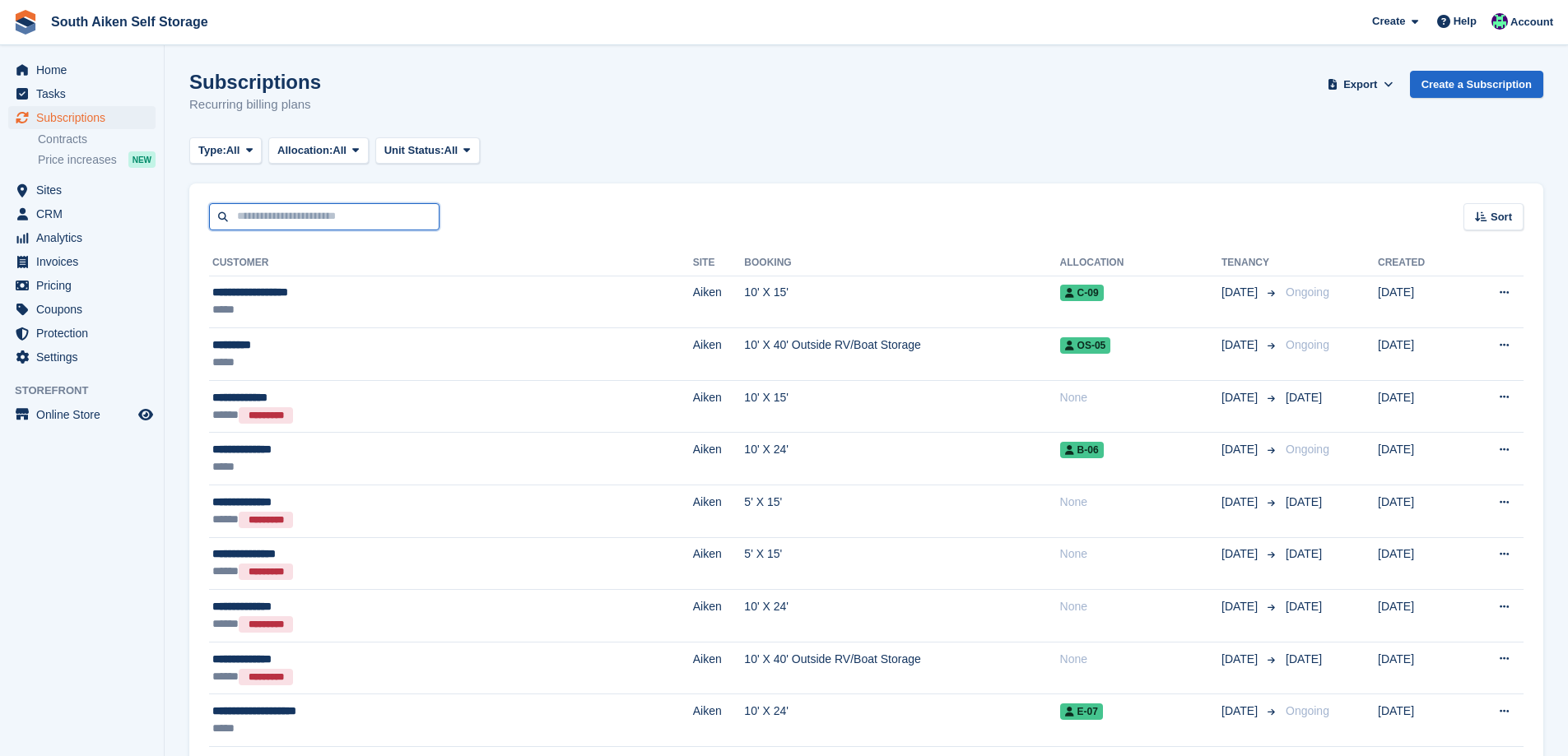
click at [311, 218] on input "text" at bounding box center [324, 217] width 230 height 27
type input "*"
type input "****"
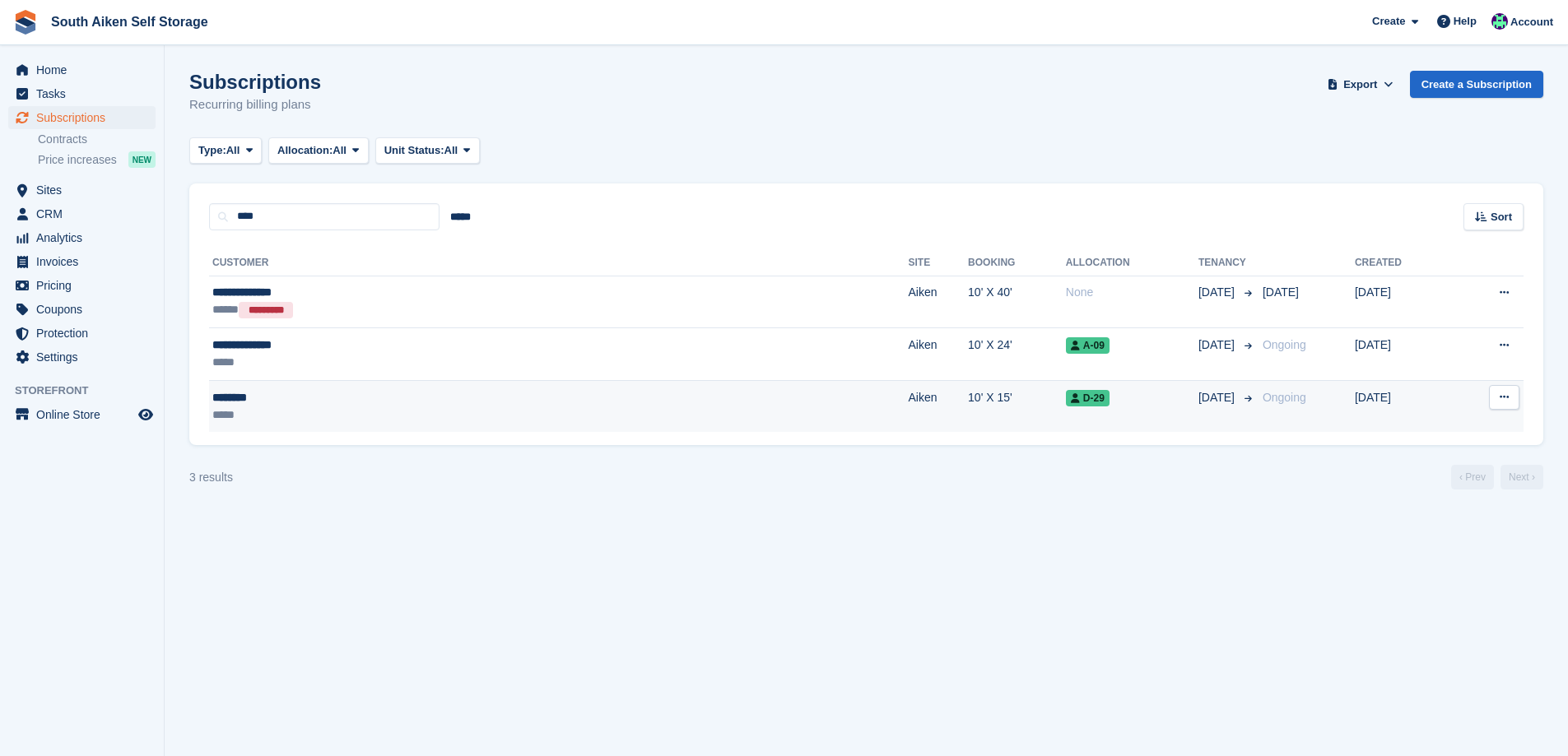
click at [293, 405] on div "********" at bounding box center [379, 398] width 334 height 17
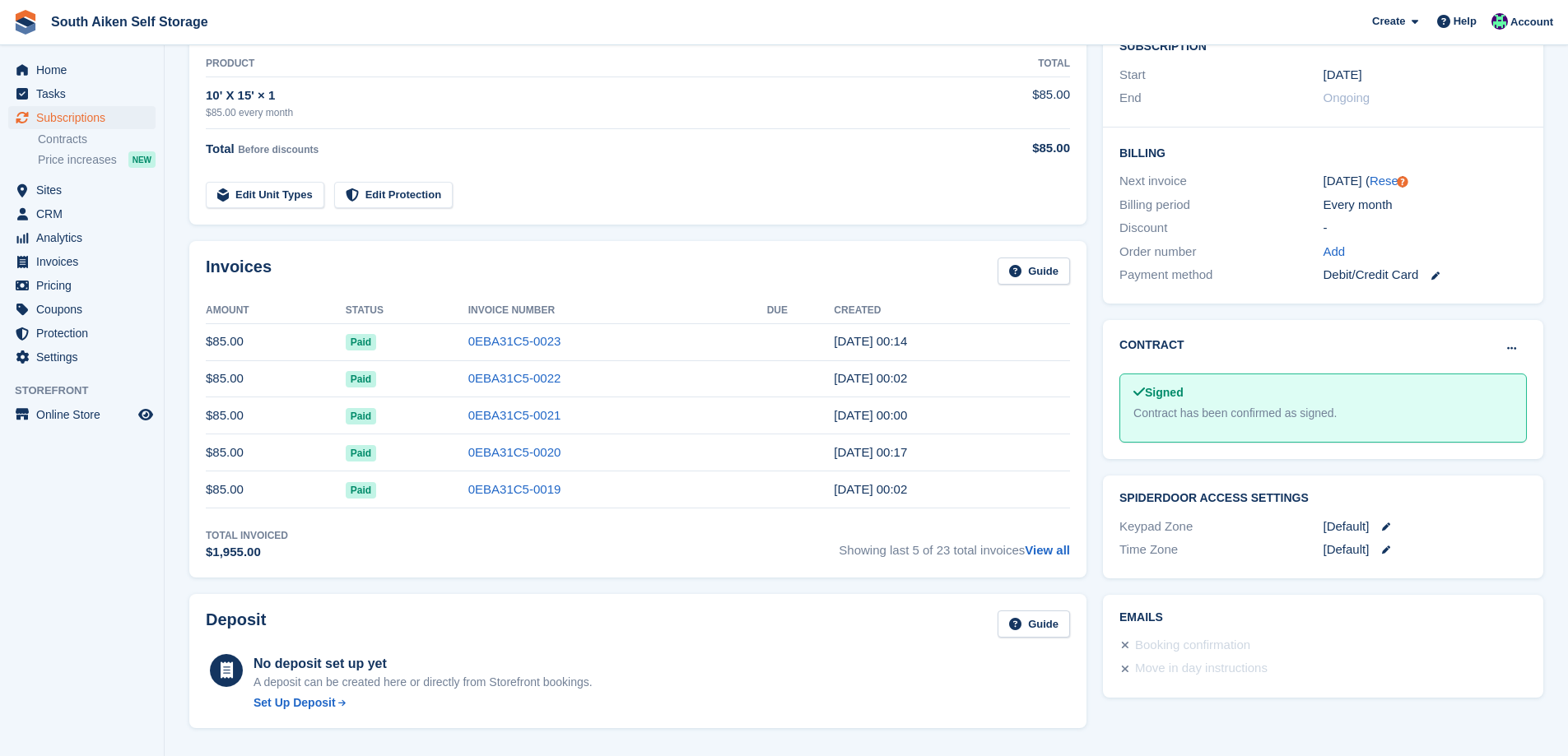
scroll to position [329, 0]
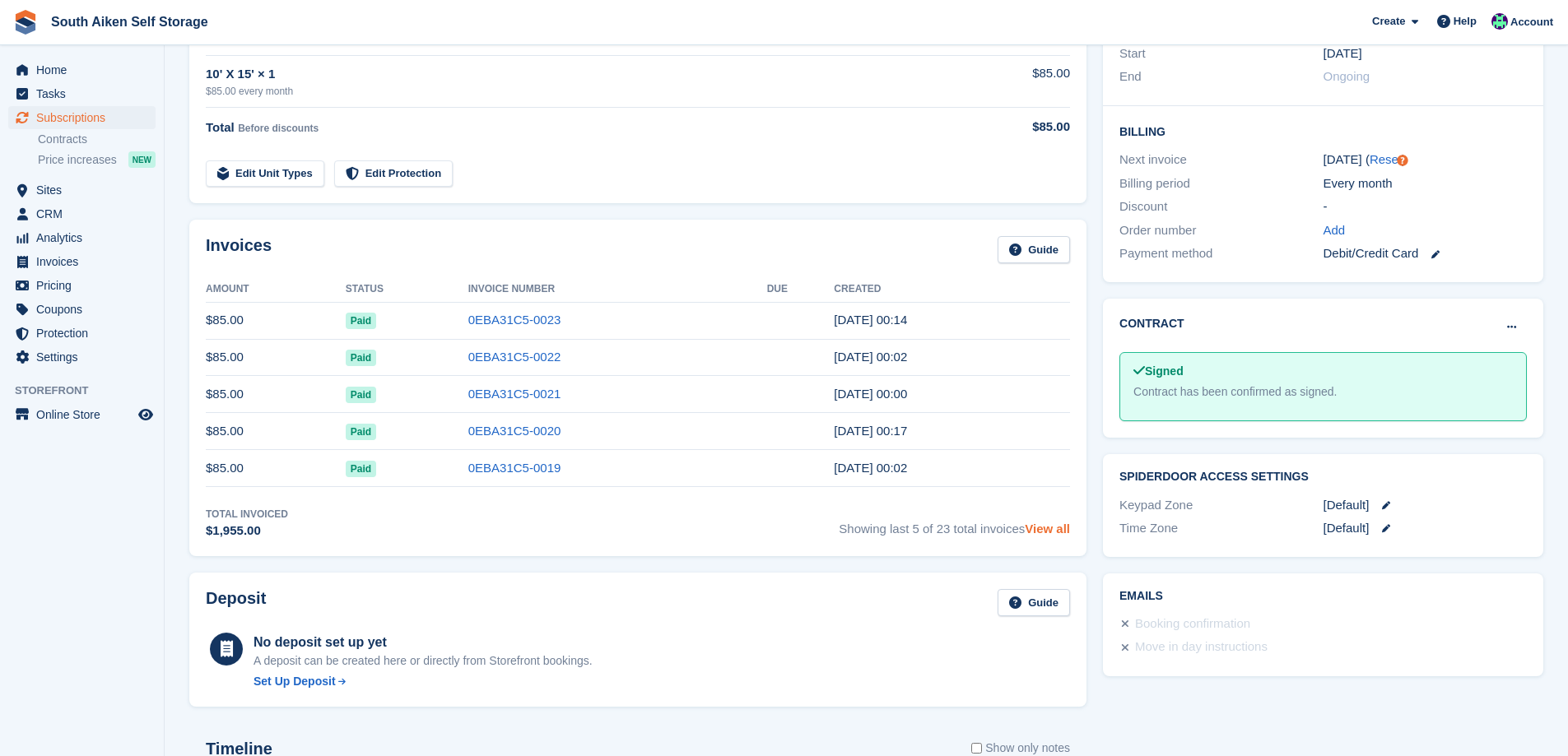
click at [1050, 533] on link "View all" at bounding box center [1048, 529] width 45 height 14
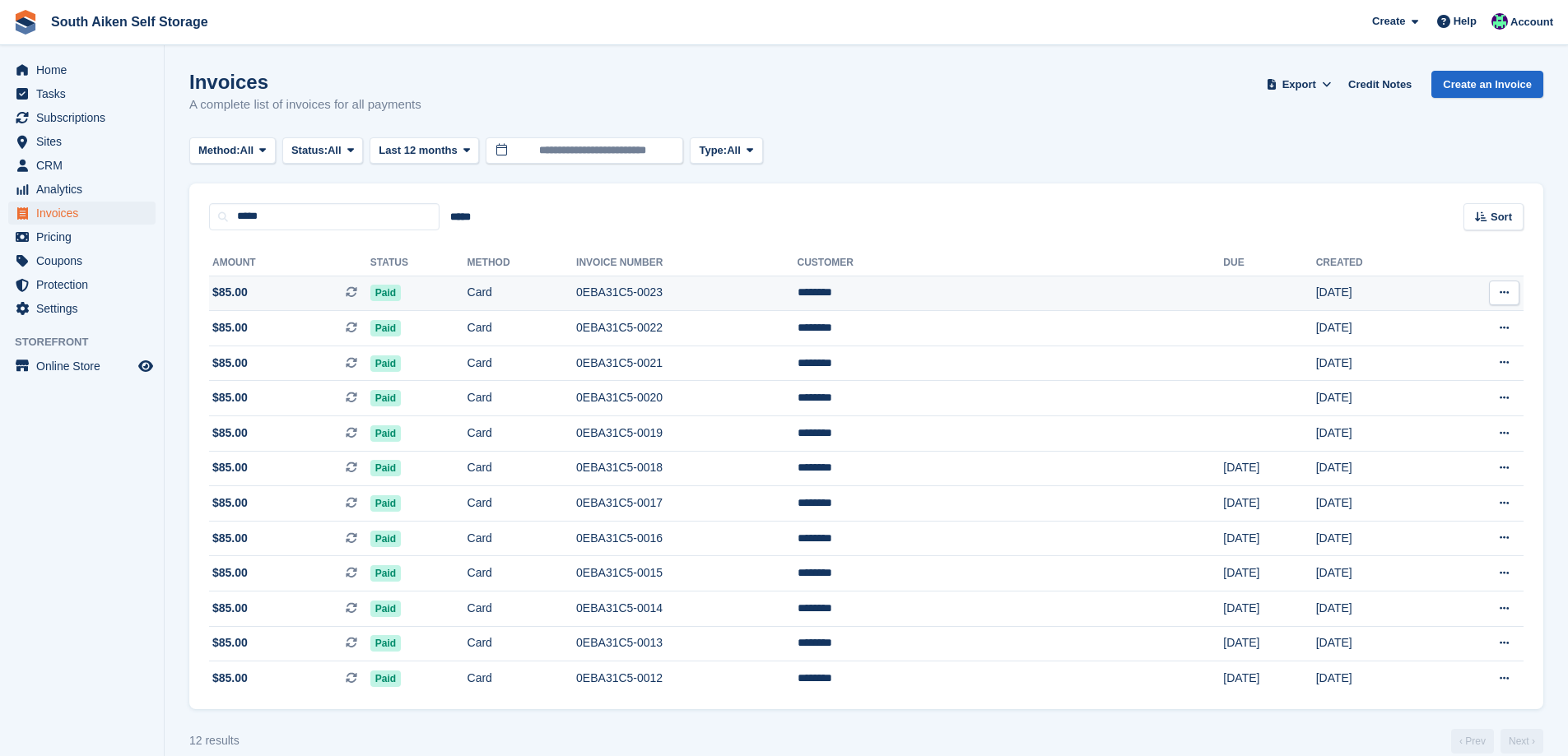
click at [401, 290] on span "Paid" at bounding box center [386, 292] width 31 height 16
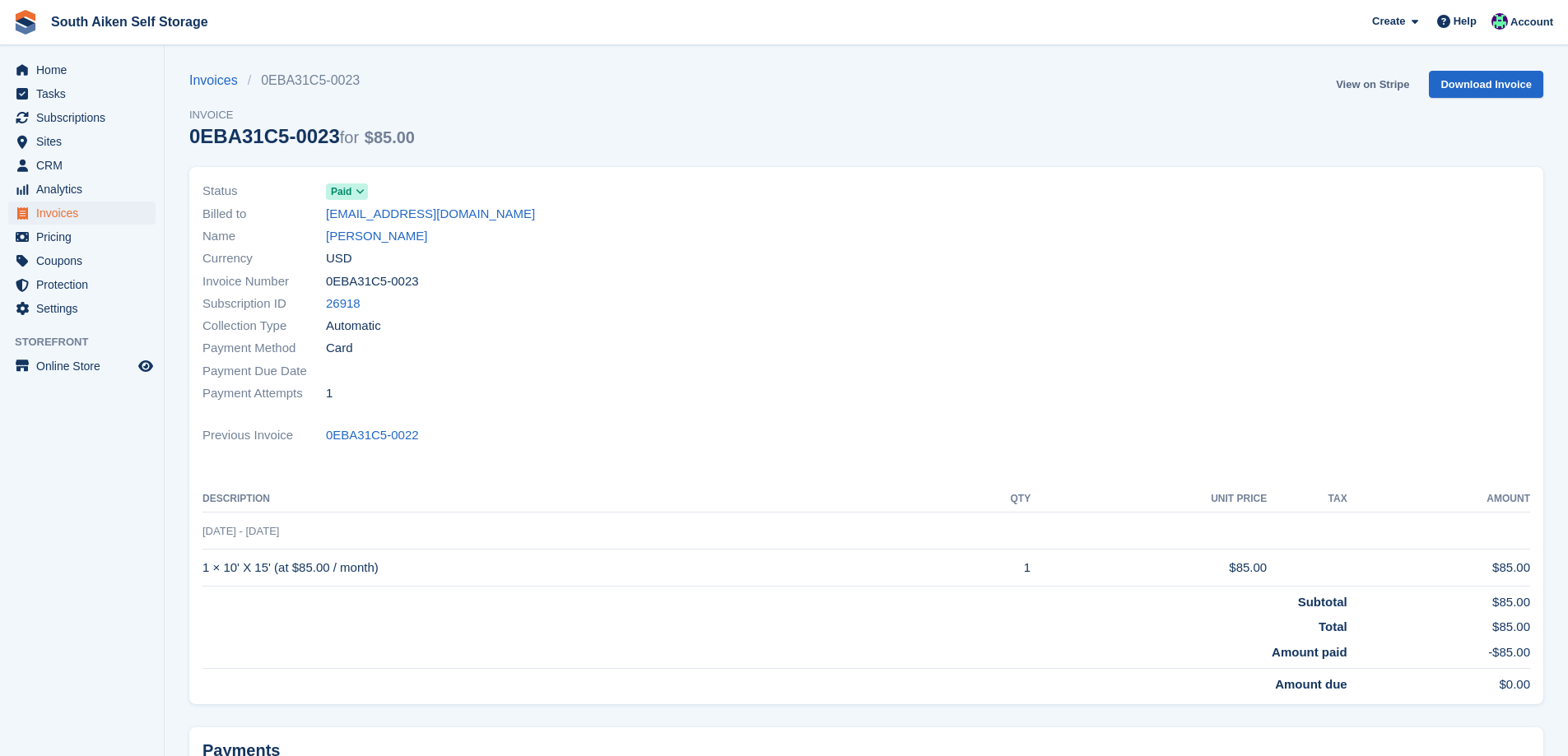
click at [1366, 92] on link "View on Stripe" at bounding box center [1373, 85] width 86 height 27
click at [65, 112] on span "Subscriptions" at bounding box center [86, 118] width 99 height 23
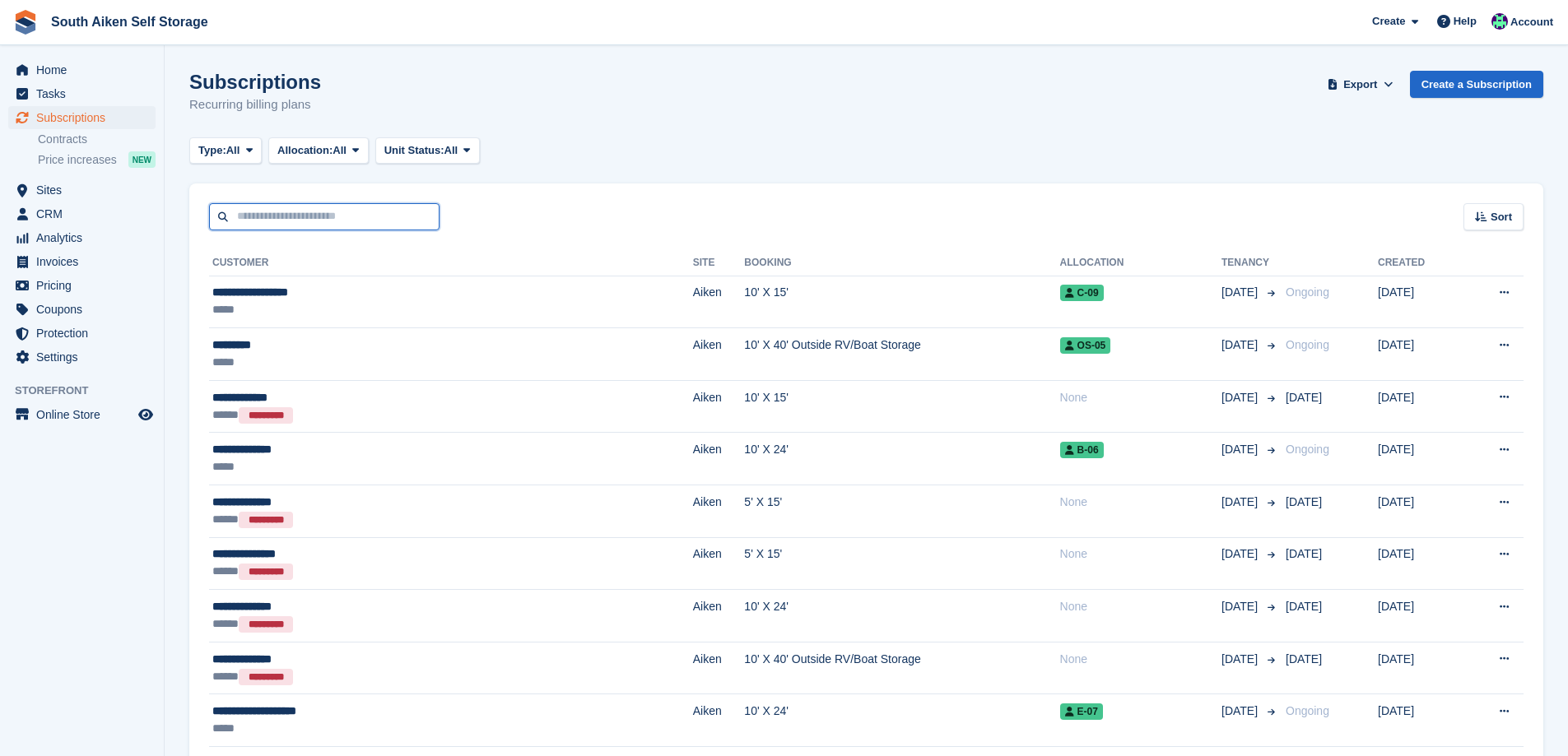
click at [279, 223] on input "text" at bounding box center [324, 217] width 230 height 27
type input "******"
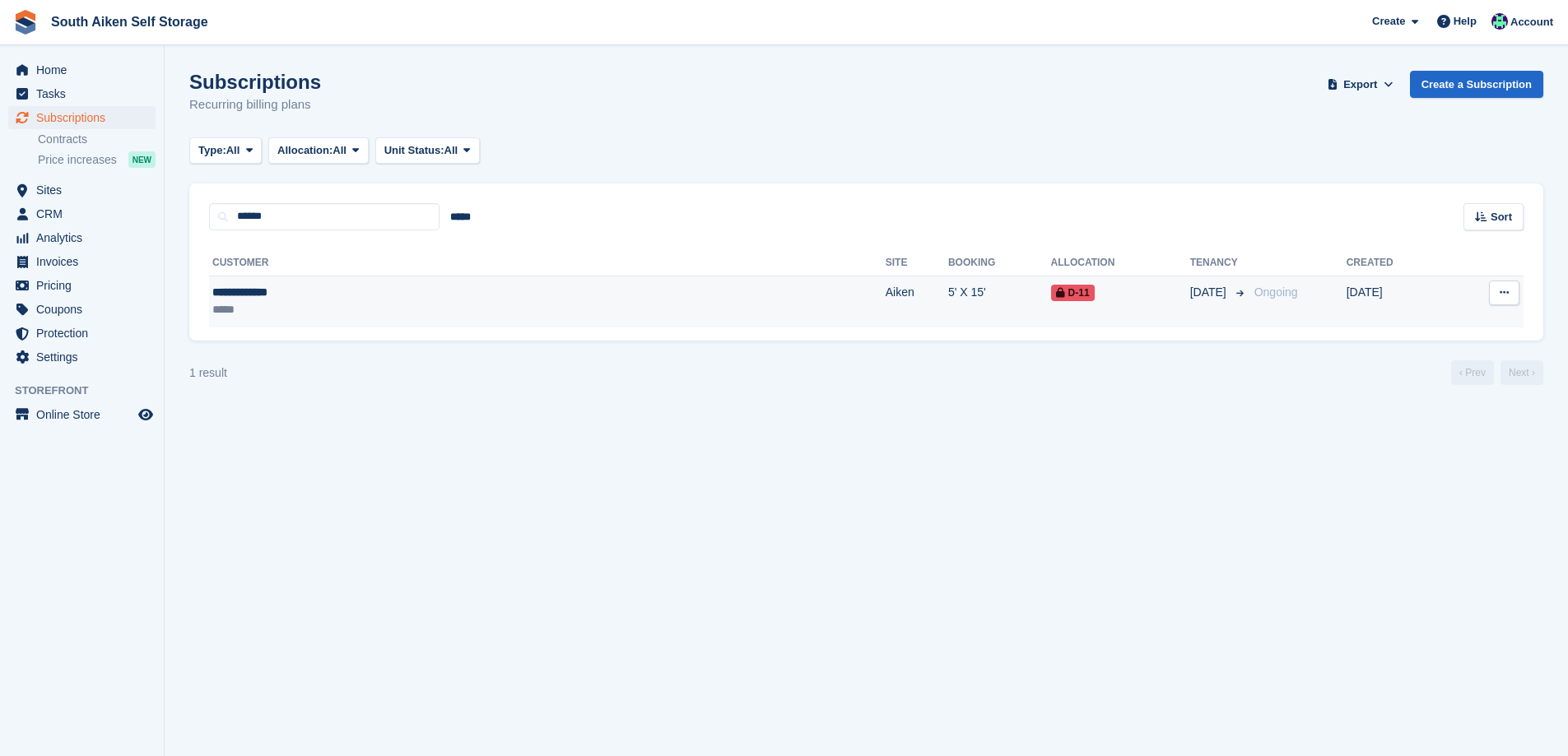
click at [886, 293] on td "Aiken" at bounding box center [917, 302] width 63 height 52
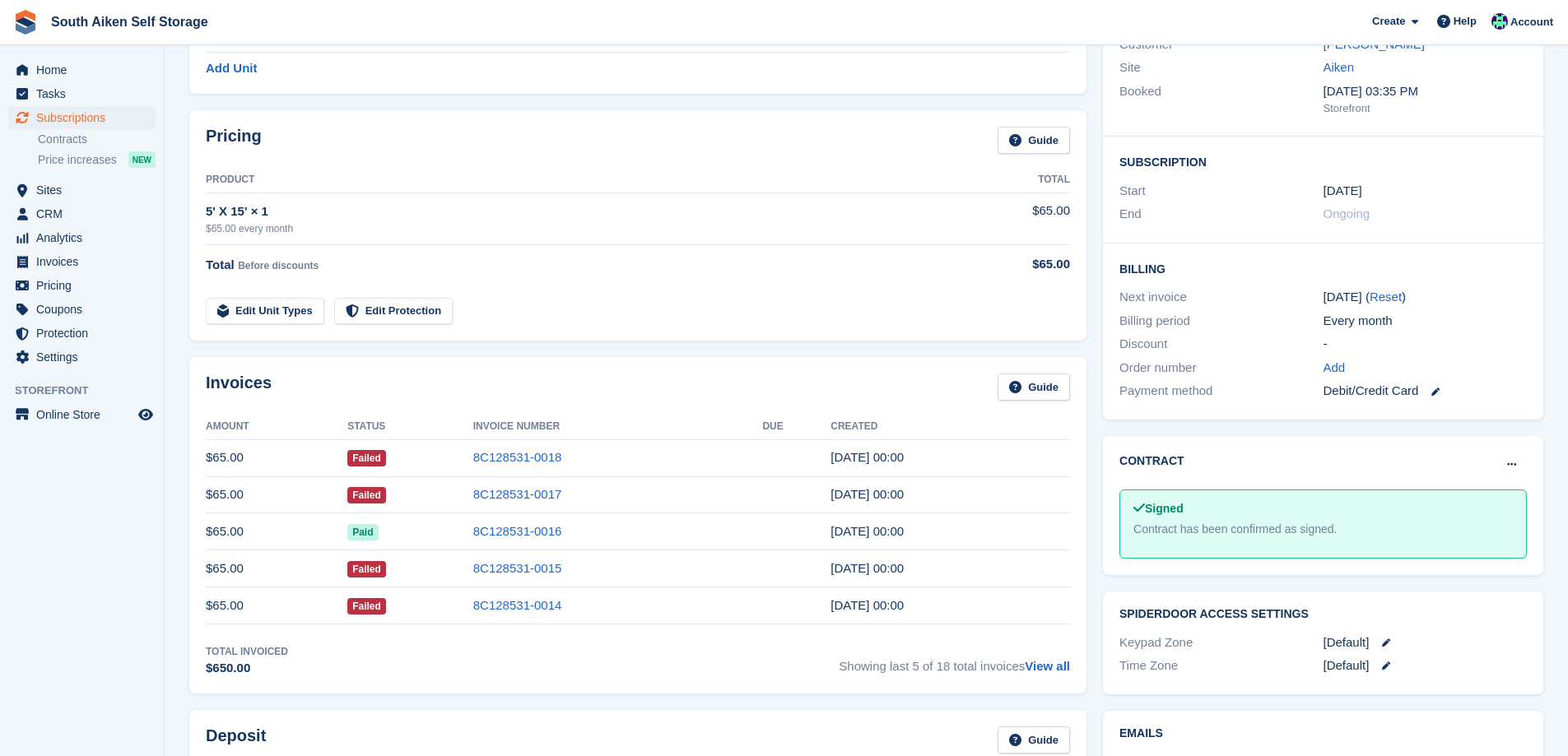
scroll to position [247, 0]
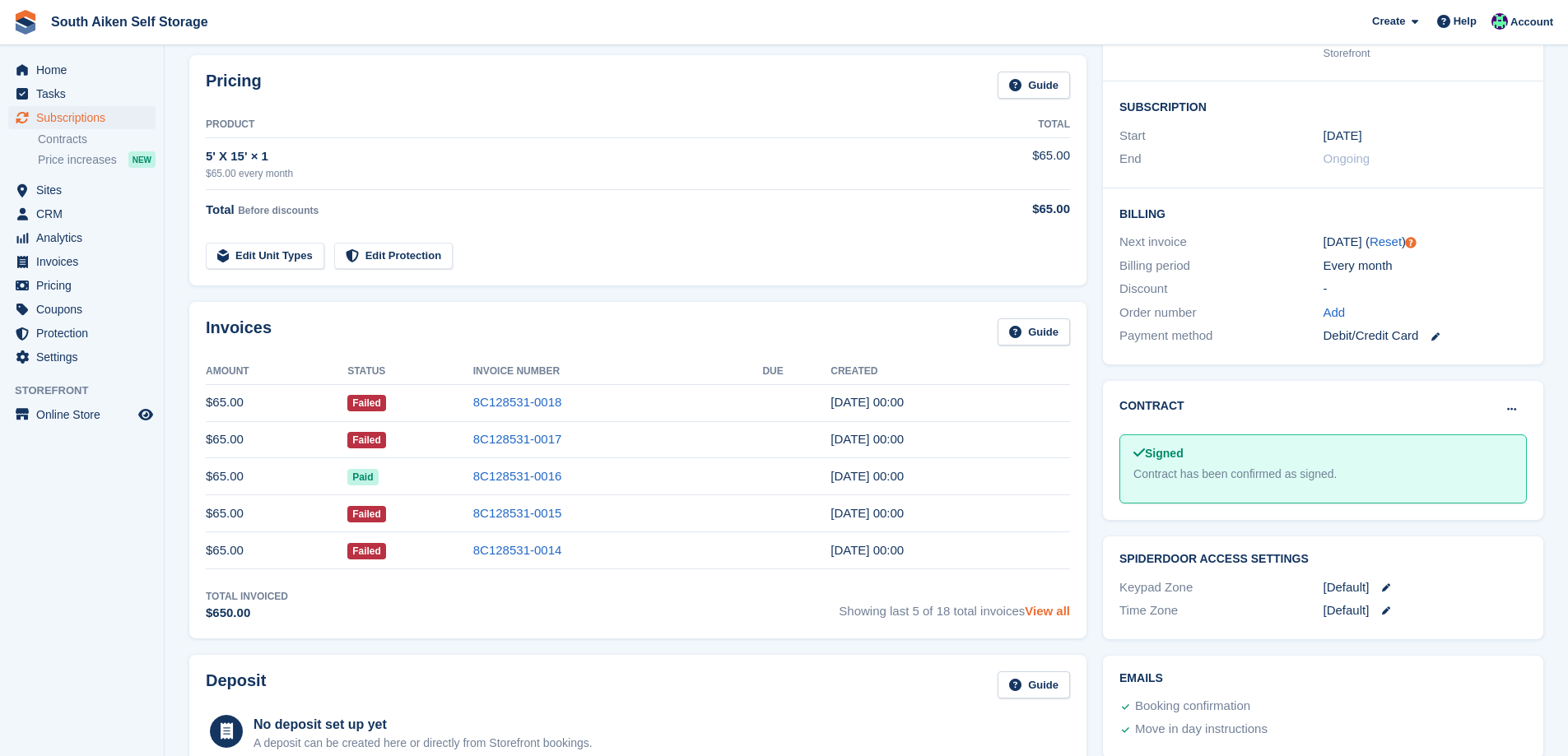
click at [1036, 616] on link "View all" at bounding box center [1048, 611] width 45 height 14
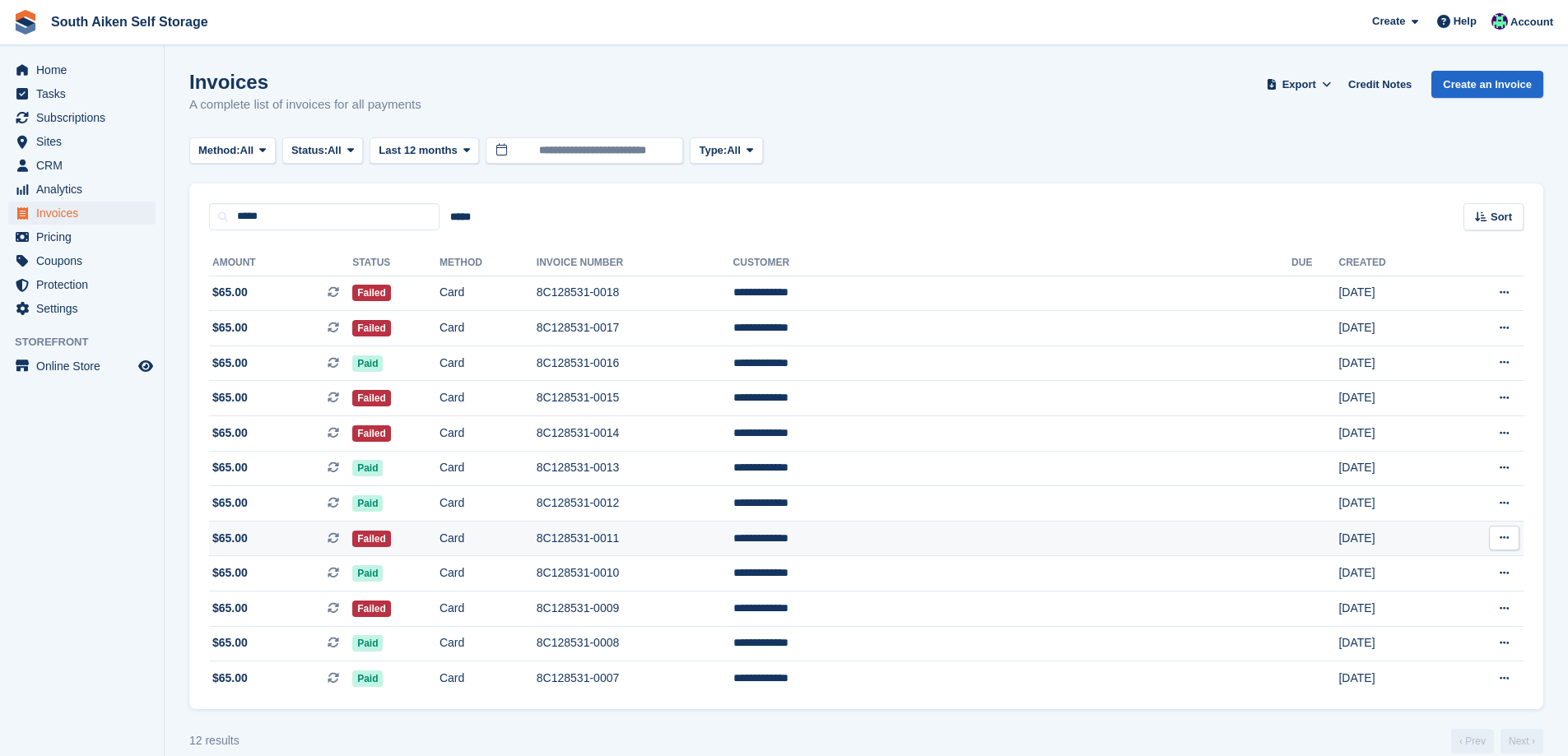
click at [969, 537] on td "**********" at bounding box center [1013, 538] width 558 height 35
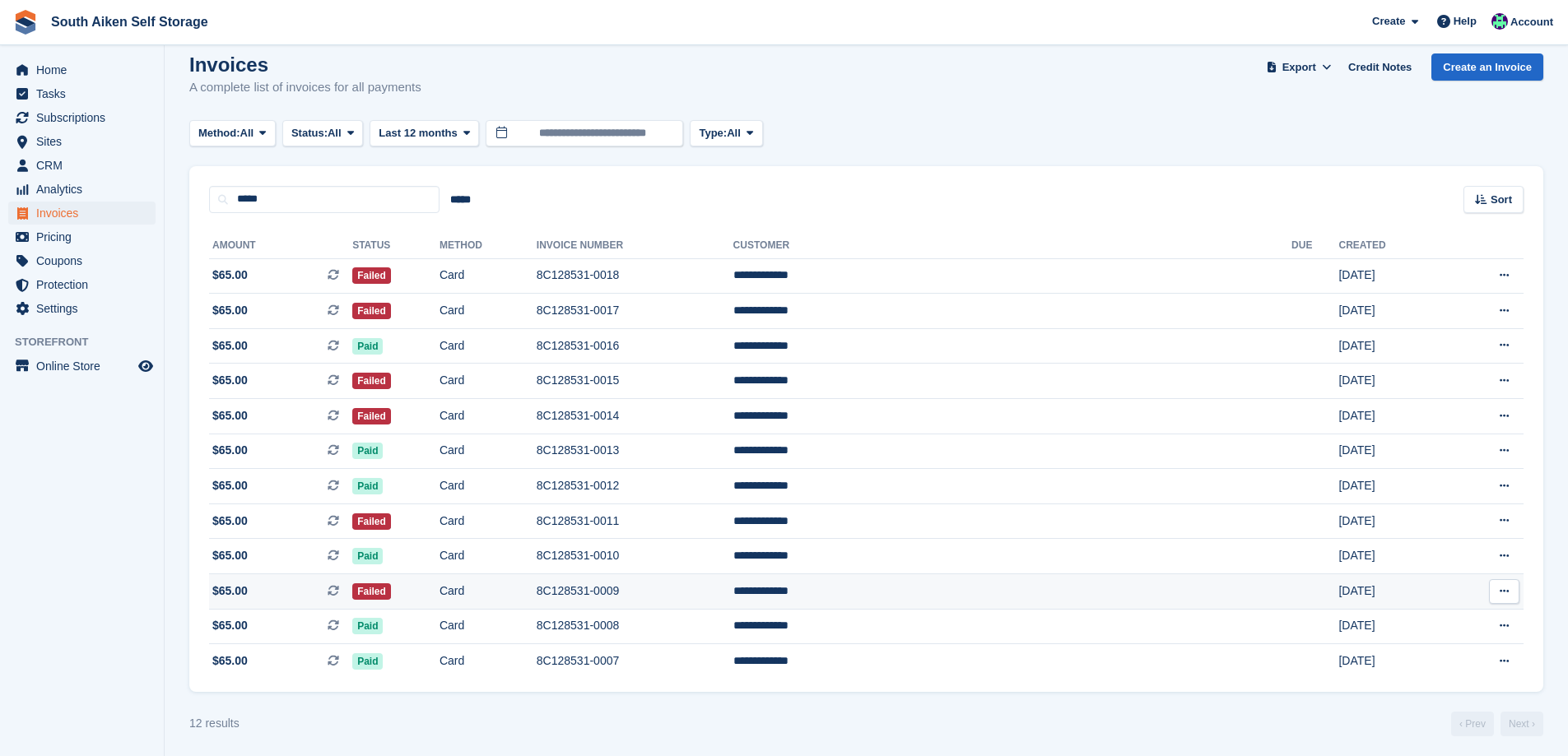
scroll to position [22, 0]
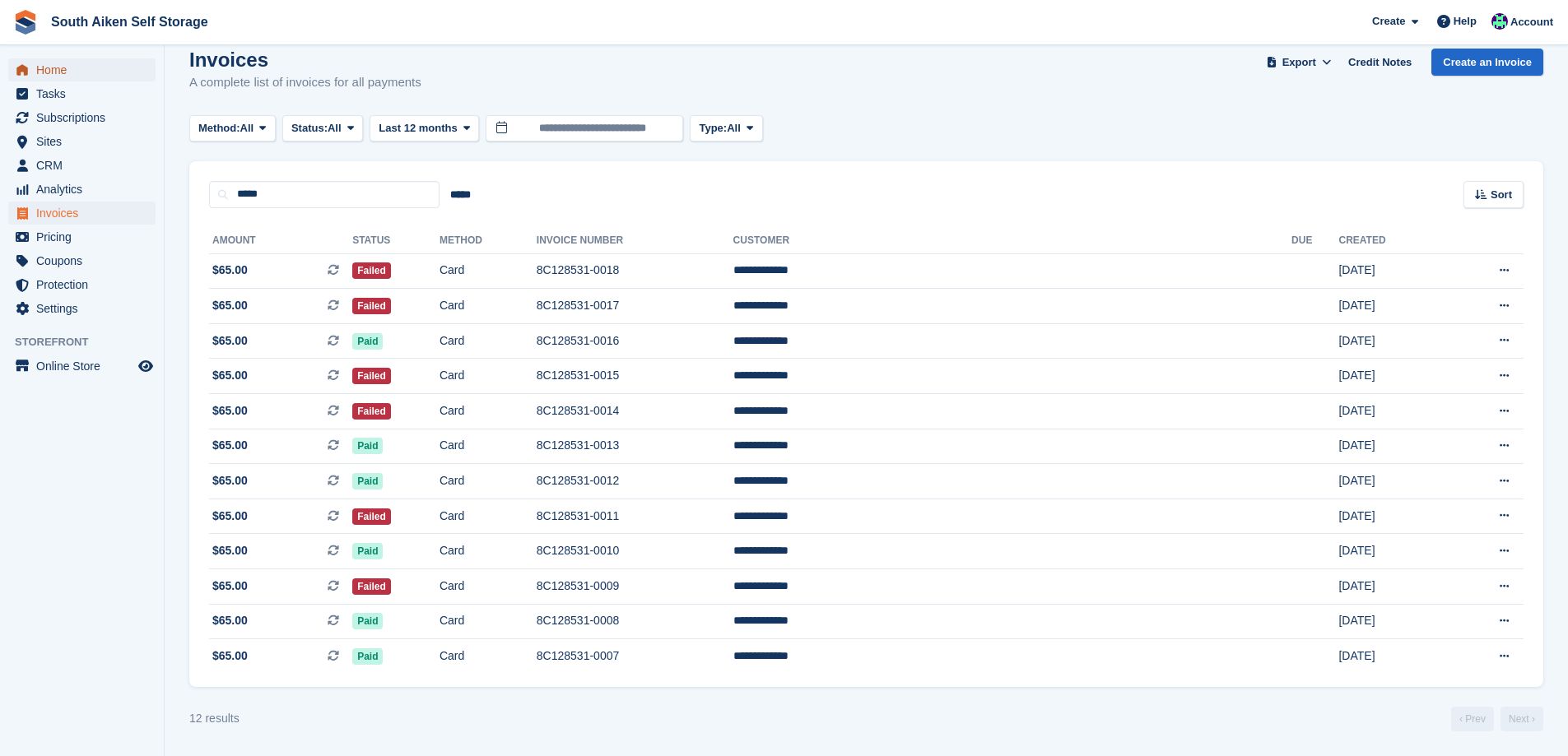
click at [69, 68] on span "Home" at bounding box center [86, 70] width 99 height 23
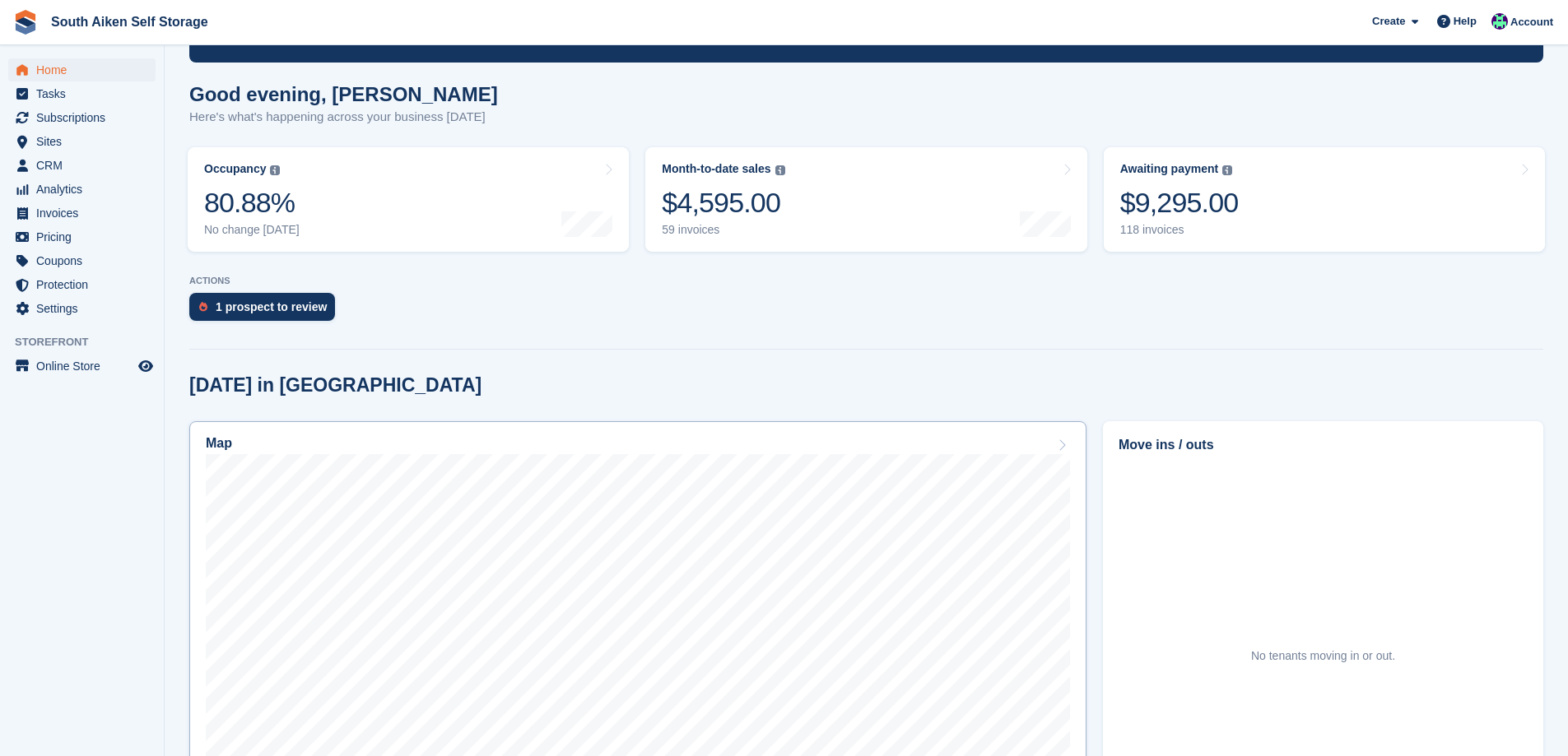
scroll to position [247, 0]
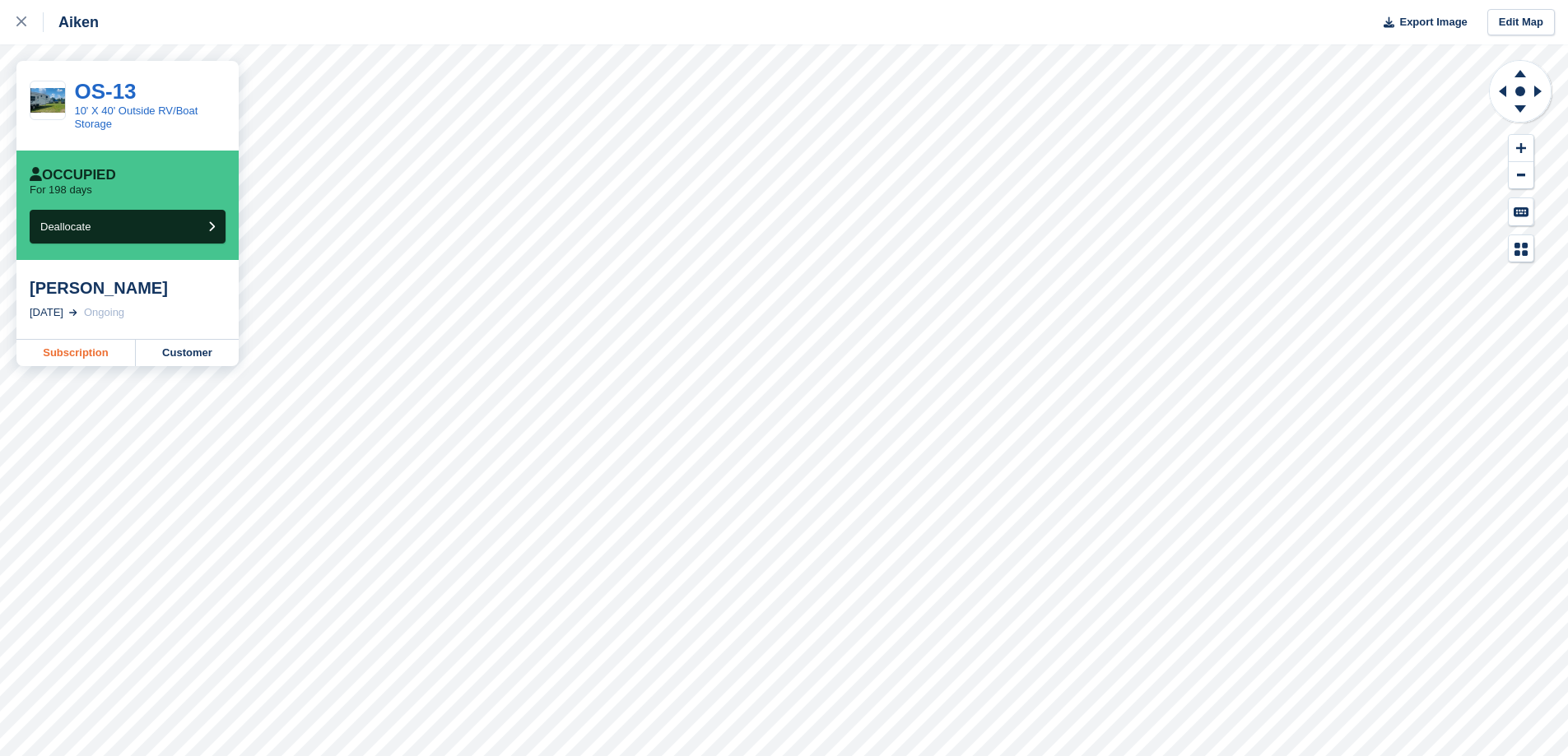
click at [103, 355] on link "Subscription" at bounding box center [76, 353] width 120 height 26
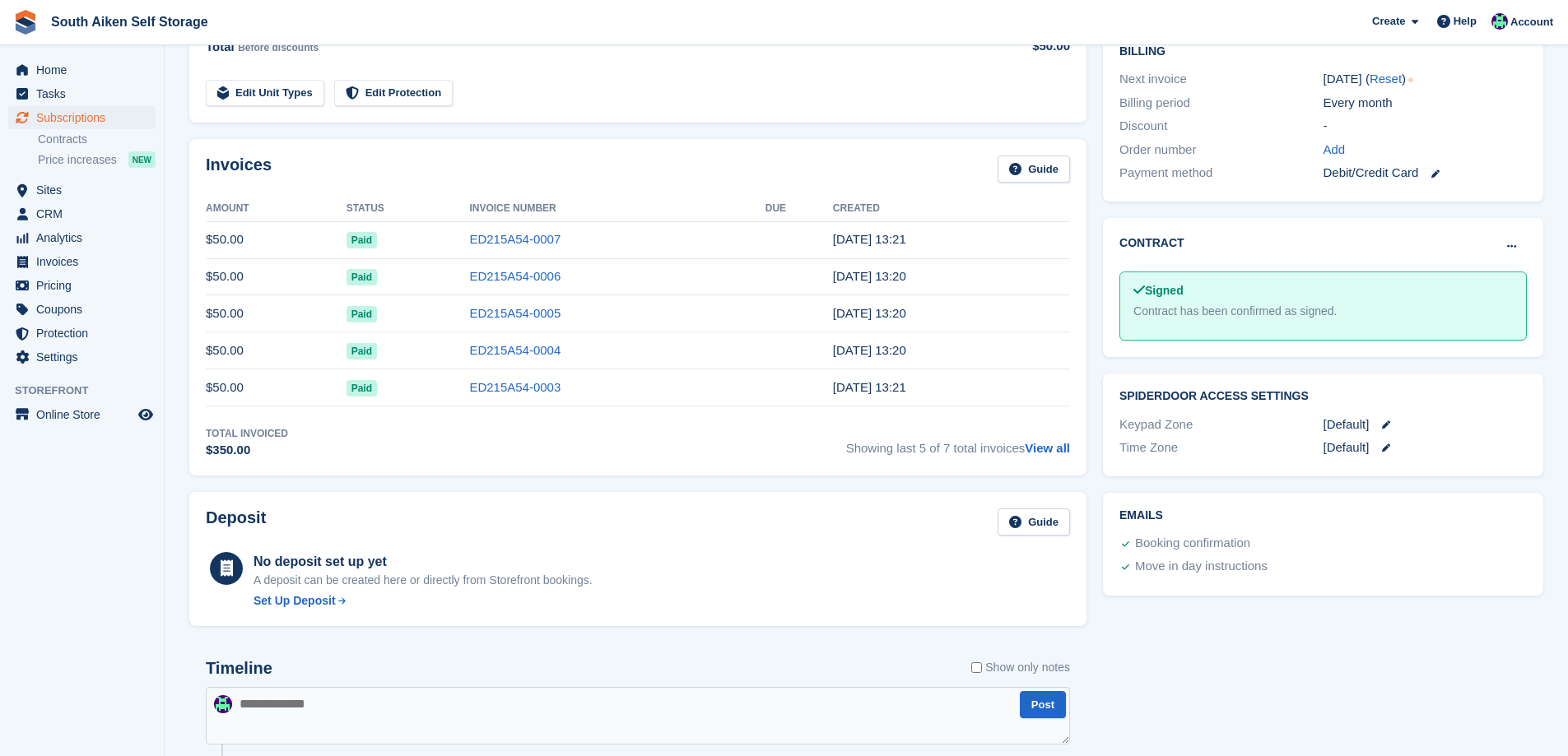
scroll to position [411, 0]
click at [1047, 448] on link "View all" at bounding box center [1048, 446] width 45 height 14
